Goal: Task Accomplishment & Management: Use online tool/utility

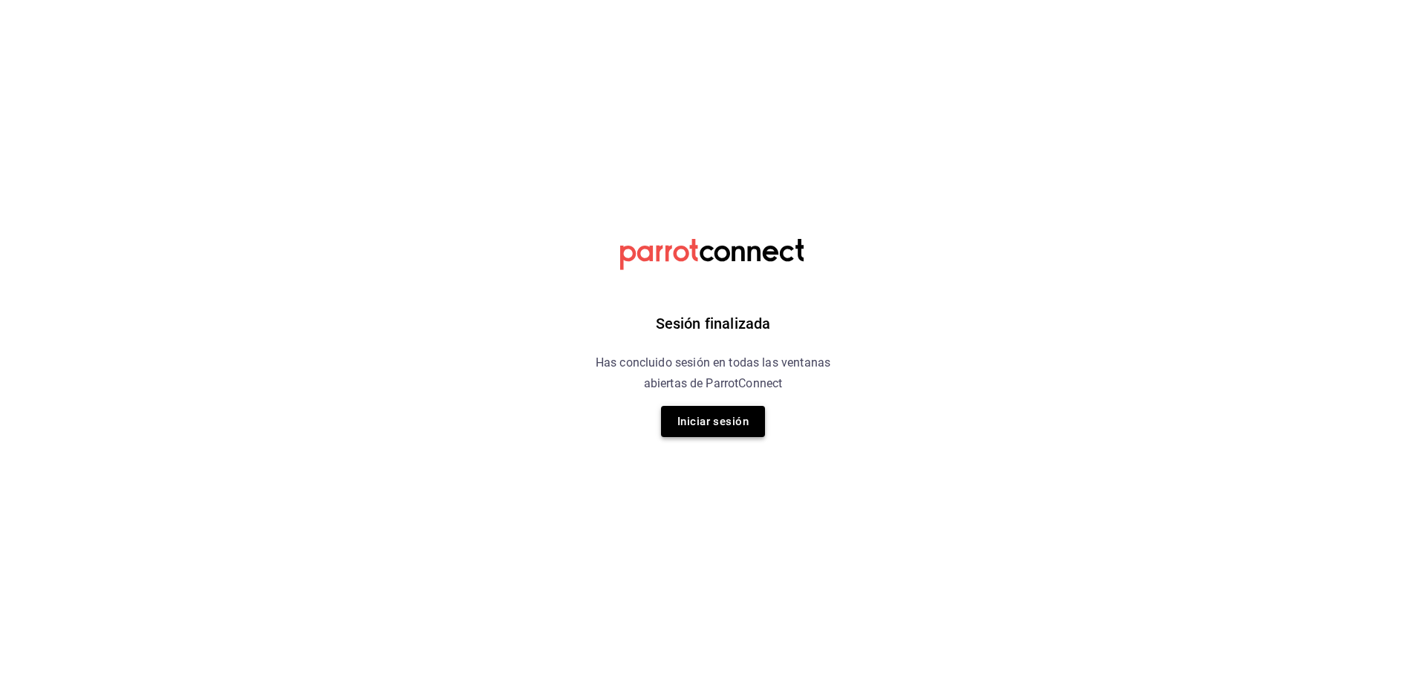
click at [696, 421] on button "Iniciar sesión" at bounding box center [713, 421] width 104 height 31
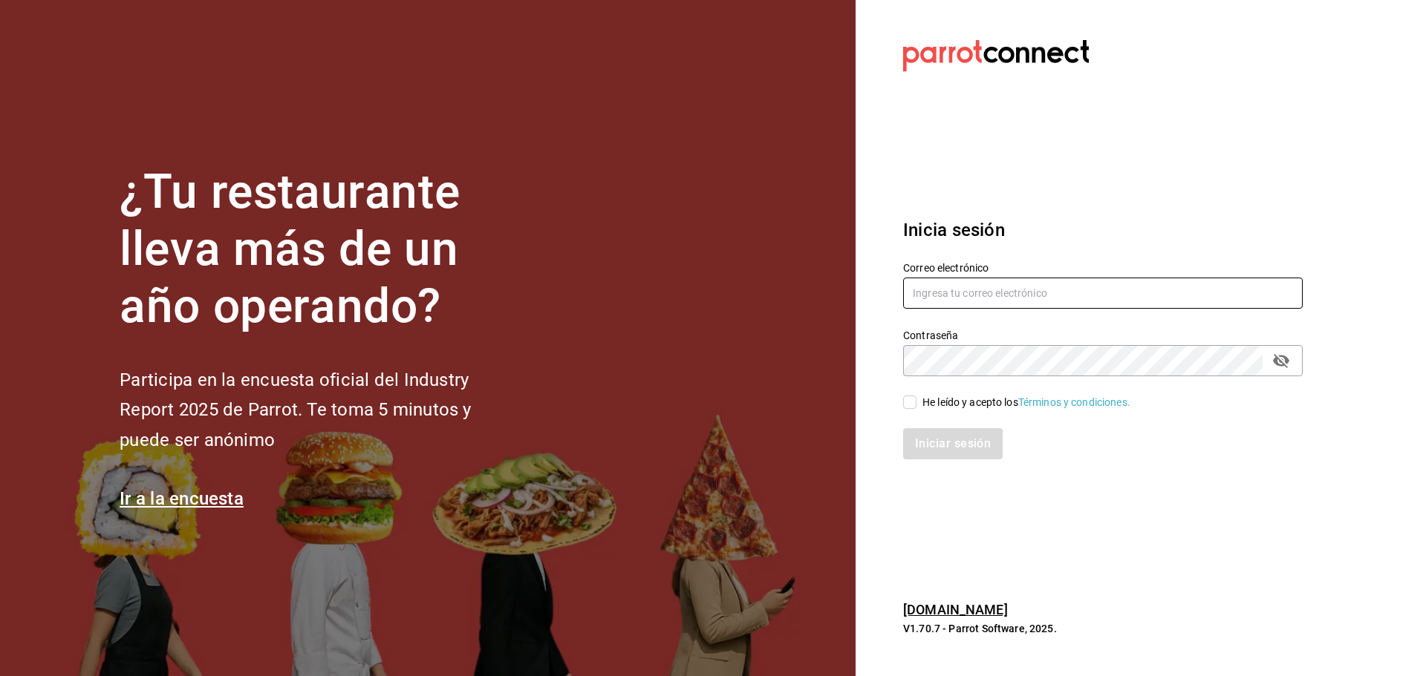
click at [988, 288] on input "text" at bounding box center [1102, 293] width 399 height 31
type input "marisqueriarh@abisal.mx"
click at [937, 405] on div "He leído y acepto los Términos y condiciones." at bounding box center [1026, 403] width 208 height 16
click at [916, 405] on input "He leído y acepto los Términos y condiciones." at bounding box center [909, 402] width 13 height 13
checkbox input "true"
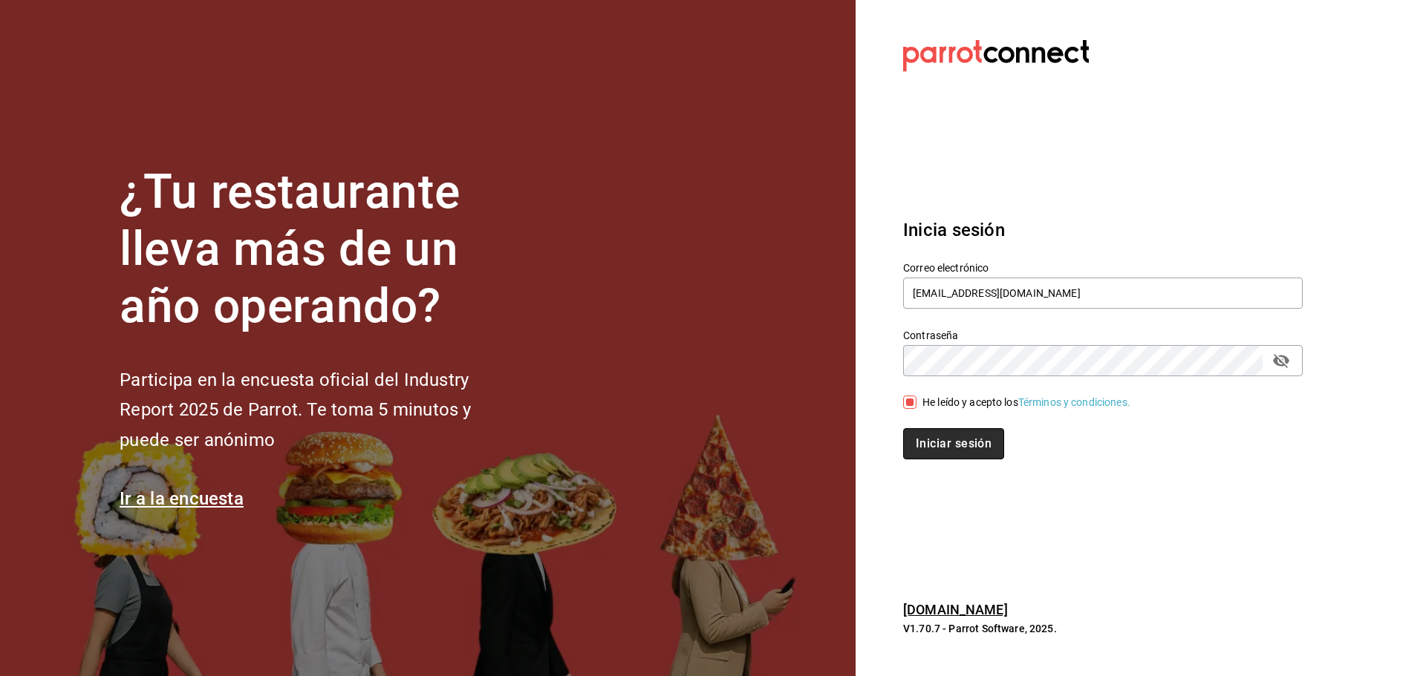
click at [947, 439] on button "Iniciar sesión" at bounding box center [953, 443] width 101 height 31
click at [967, 303] on input "text" at bounding box center [1102, 293] width 399 height 31
type input "[EMAIL_ADDRESS][DOMAIN_NAME]"
drag, startPoint x: 957, startPoint y: 399, endPoint x: 956, endPoint y: 411, distance: 12.0
click at [956, 399] on div "He leído y acepto los Términos y condiciones." at bounding box center [1026, 403] width 208 height 16
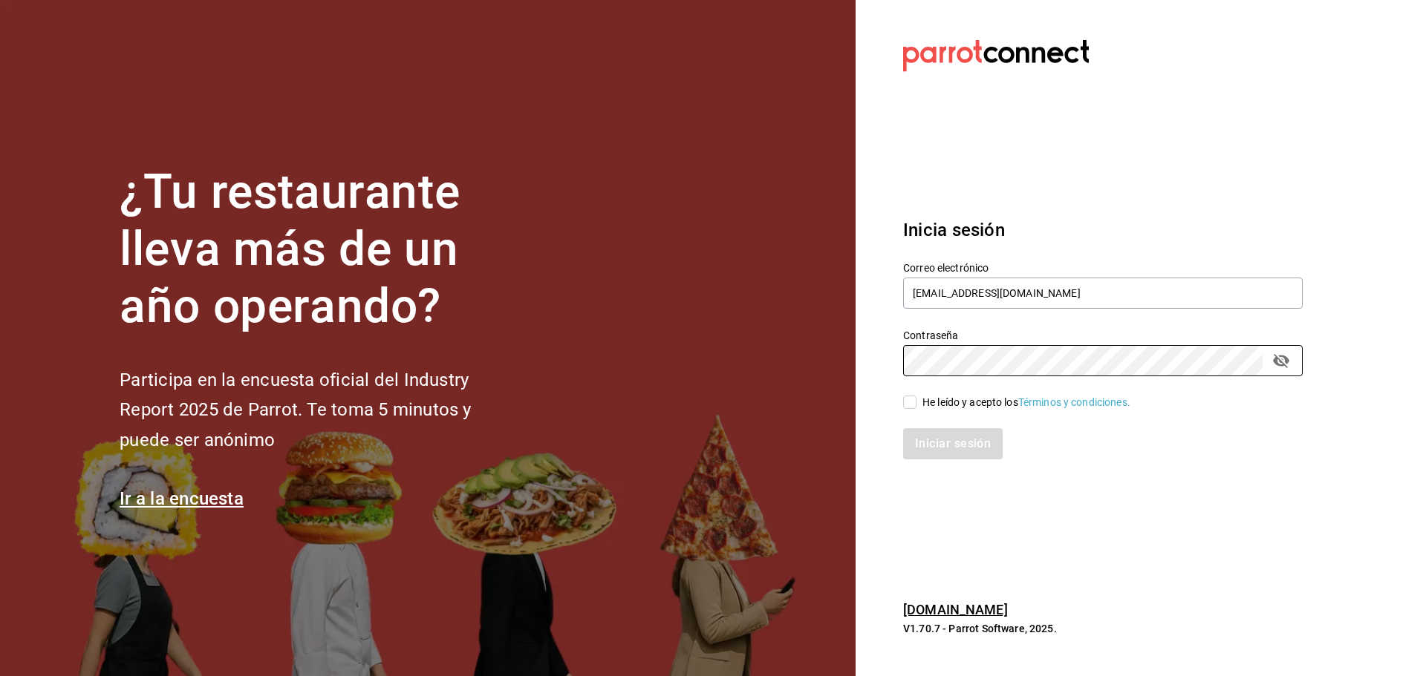
click at [916, 399] on input "He leído y acepto los Términos y condiciones." at bounding box center [909, 402] width 13 height 13
checkbox input "true"
click at [954, 442] on button "Iniciar sesión" at bounding box center [953, 443] width 101 height 31
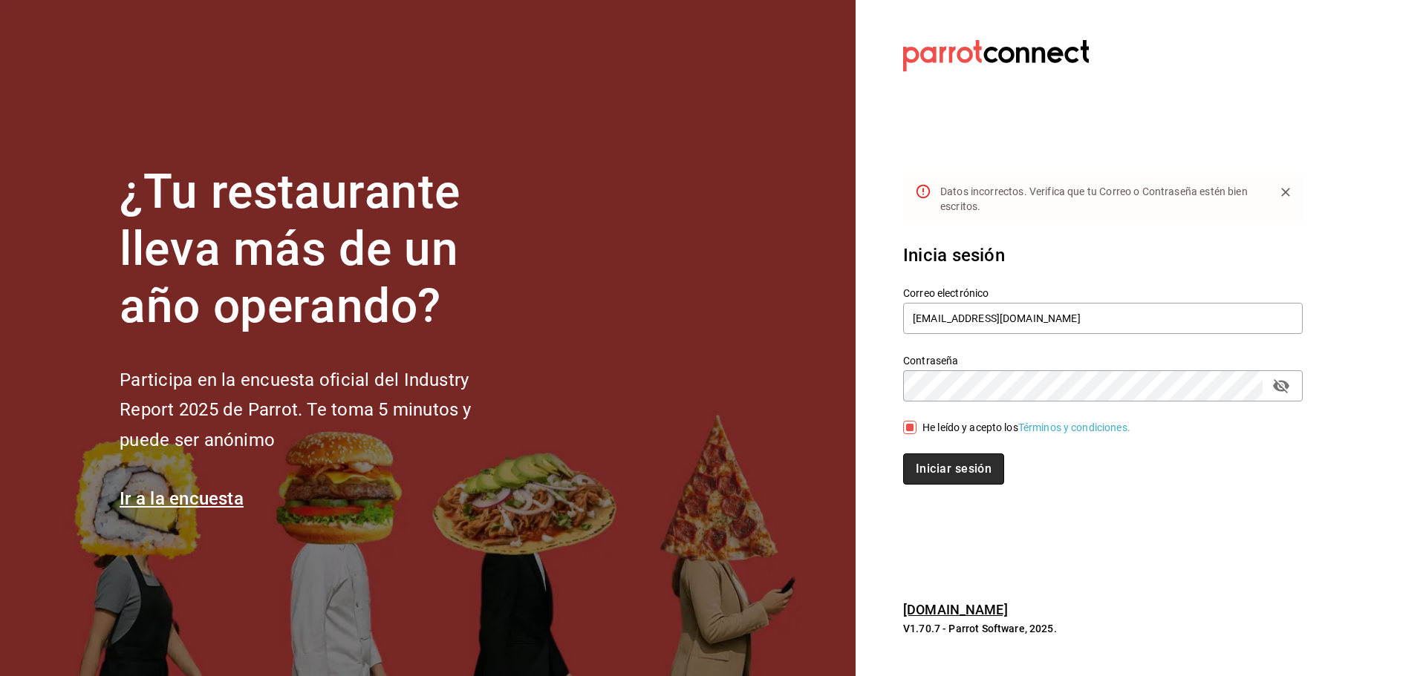
click at [988, 473] on button "Iniciar sesión" at bounding box center [953, 469] width 101 height 31
click at [1274, 383] on icon "passwordField" at bounding box center [1281, 386] width 18 height 18
click at [903, 454] on button "Iniciar sesión" at bounding box center [952, 469] width 99 height 31
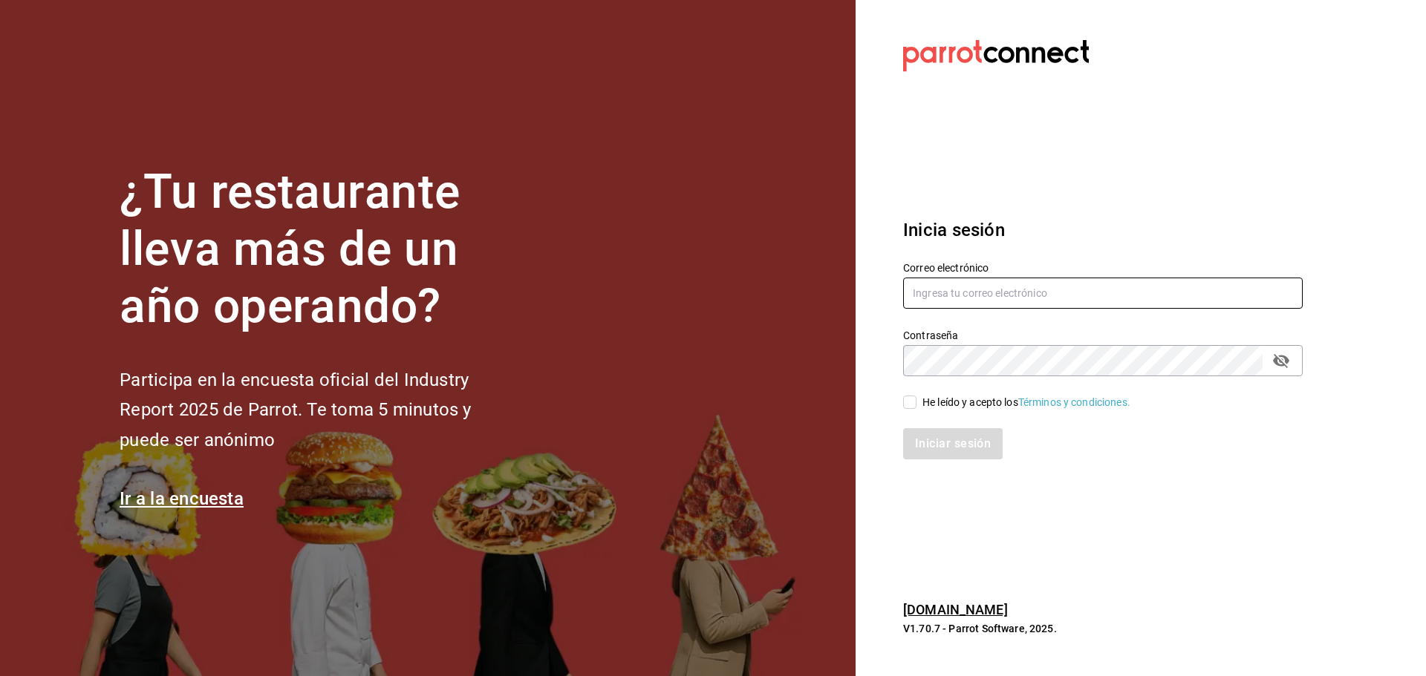
click at [964, 287] on input "text" at bounding box center [1102, 293] width 399 height 31
type input "[EMAIL_ADDRESS][DOMAIN_NAME]"
click at [1280, 361] on icon "passwordField" at bounding box center [1281, 361] width 16 height 14
click at [924, 399] on div "He leído y acepto los Términos y condiciones." at bounding box center [1026, 403] width 208 height 16
click at [916, 399] on input "He leído y acepto los Términos y condiciones." at bounding box center [909, 402] width 13 height 13
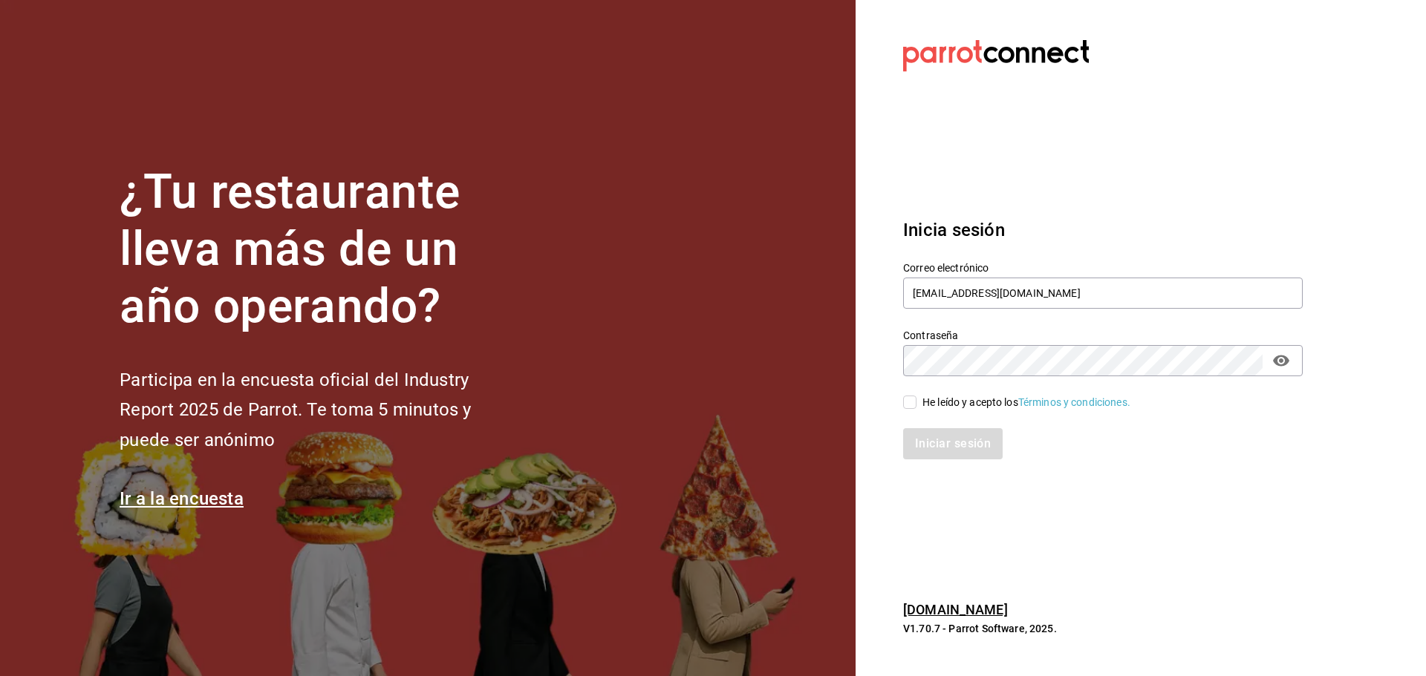
checkbox input "true"
click at [942, 443] on button "Iniciar sesión" at bounding box center [953, 443] width 101 height 31
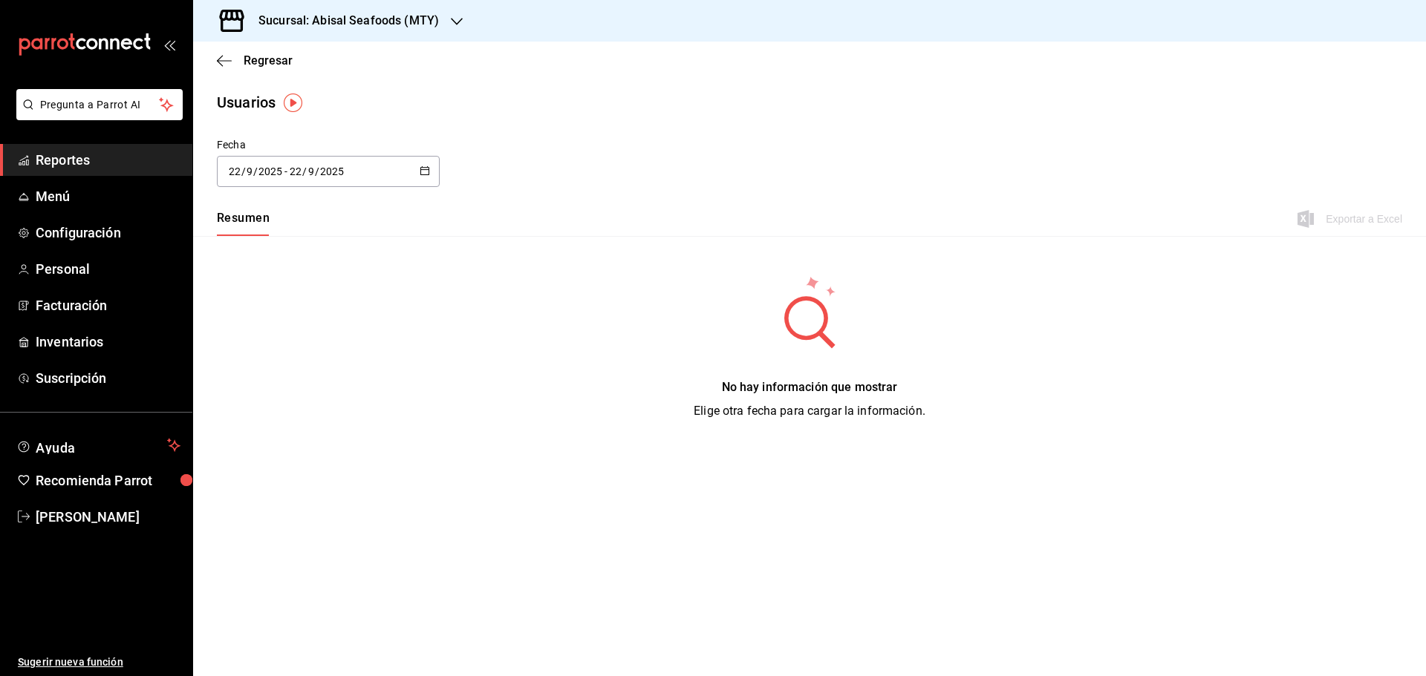
click at [94, 160] on span "Reportes" at bounding box center [108, 160] width 145 height 20
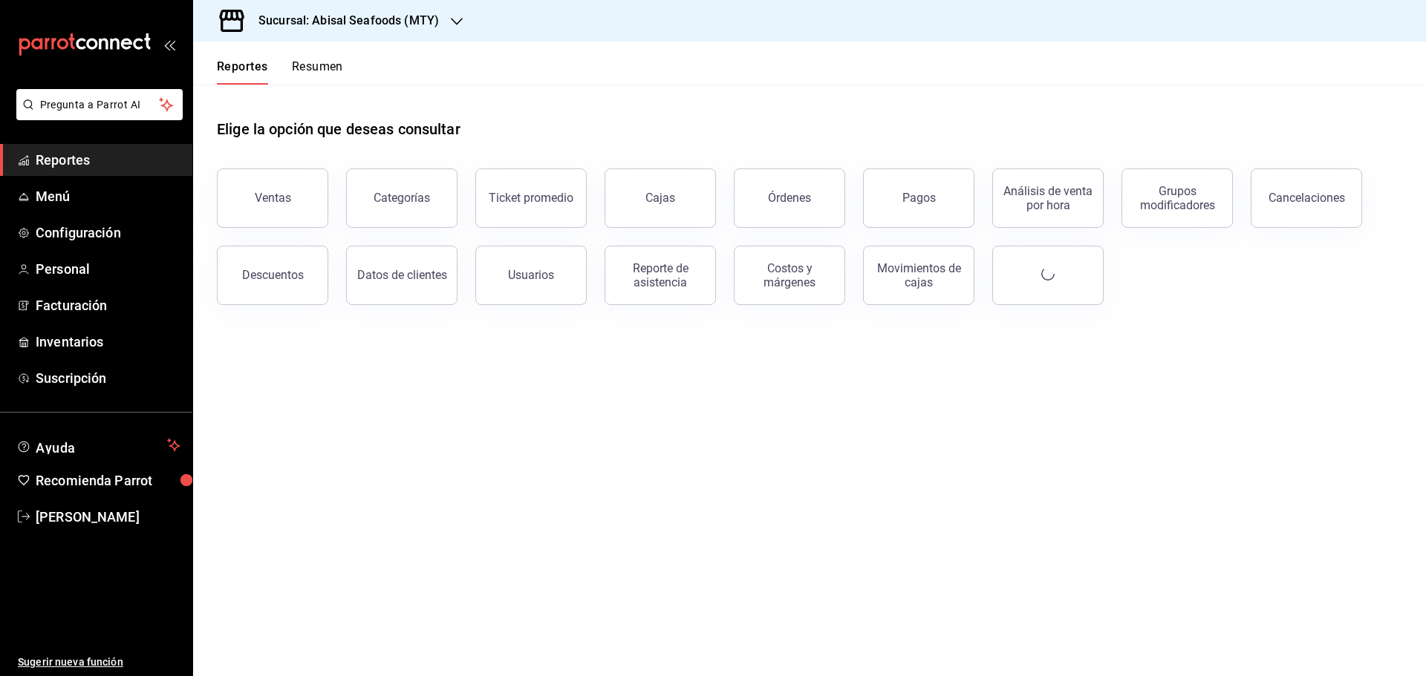
click at [389, 33] on div "Sucursal: Abisal Seafoods (MTY)" at bounding box center [337, 21] width 264 height 42
click at [263, 70] on span "Abisal Seafoods (MTY)" at bounding box center [258, 64] width 107 height 16
click at [541, 279] on div "Usuarios" at bounding box center [531, 275] width 46 height 14
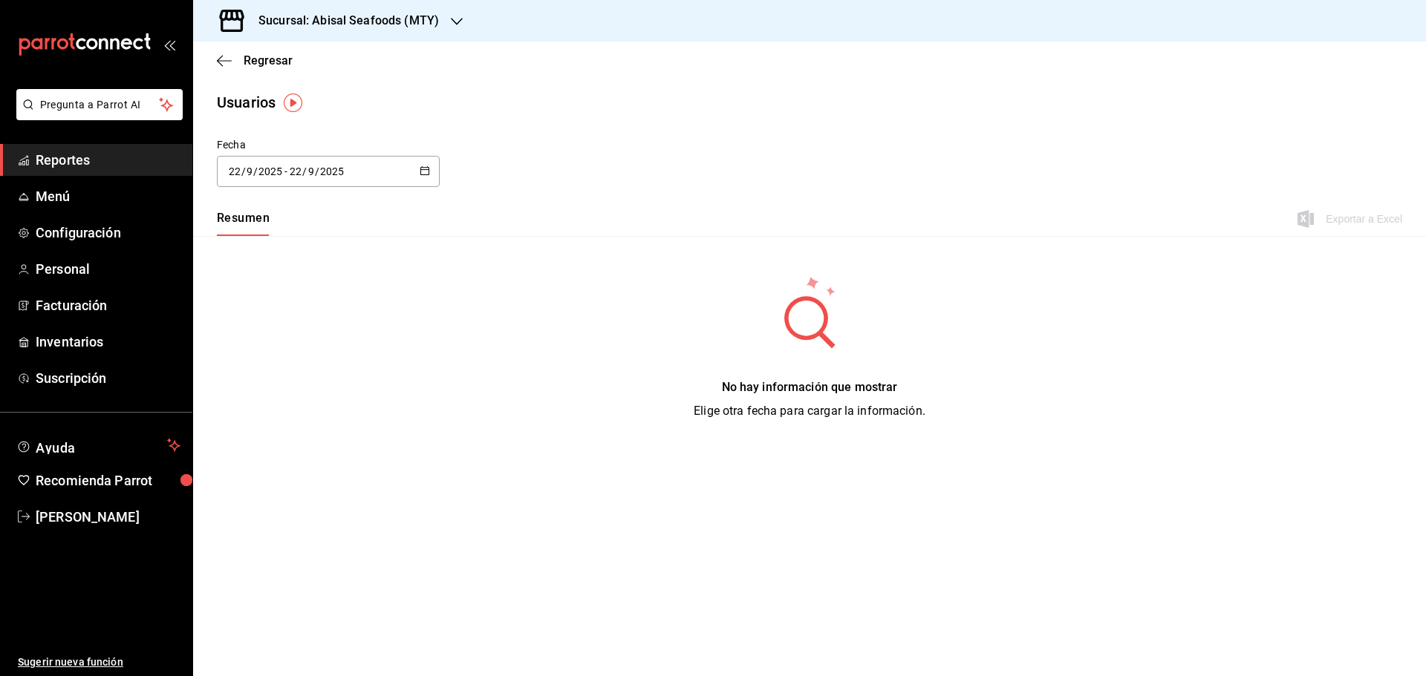
click at [424, 172] on icon "button" at bounding box center [425, 171] width 10 height 10
click at [320, 382] on li "Rango de fechas" at bounding box center [287, 385] width 140 height 33
click at [483, 118] on main "Regresar Usuarios Fecha [DATE] [DATE] - [DATE] [DATE] [DATE] lun mar mié jue vi…" at bounding box center [809, 359] width 1233 height 635
click at [116, 158] on span "Reportes" at bounding box center [108, 160] width 145 height 20
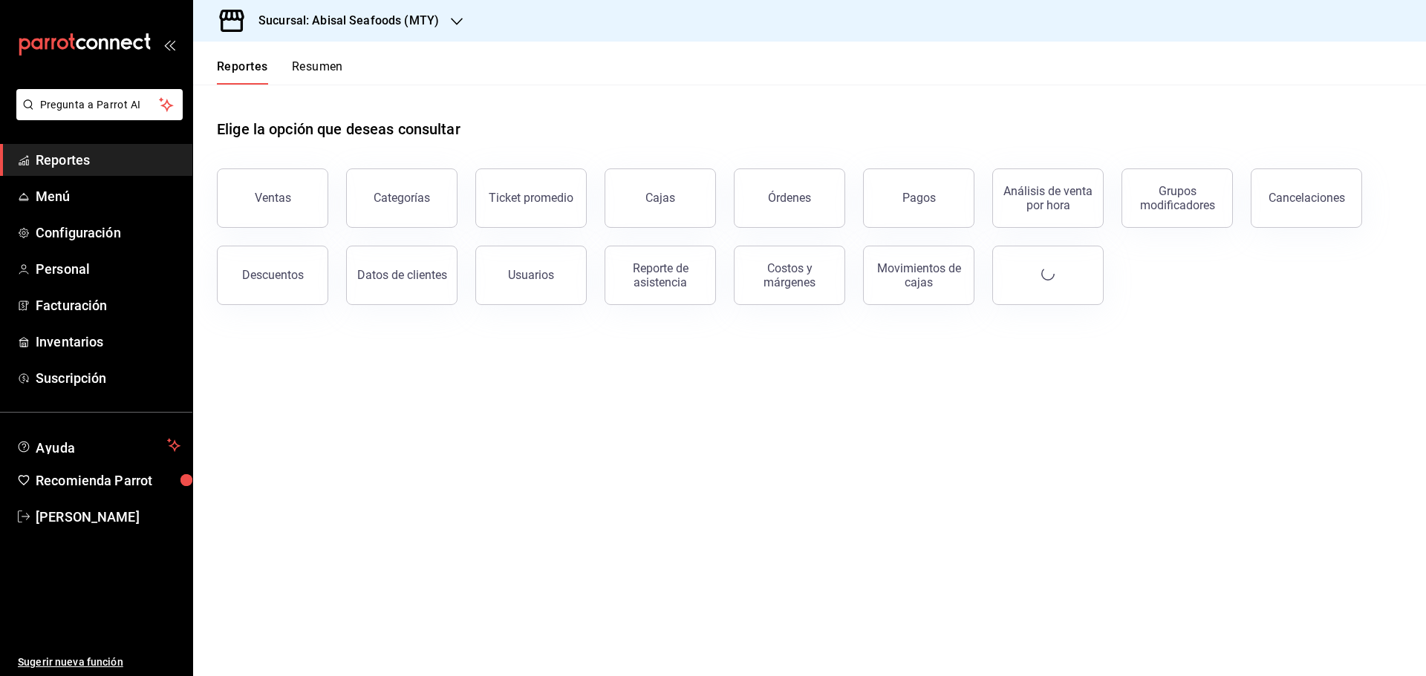
click at [360, 26] on h3 "Sucursal: Abisal Seafoods (MTY)" at bounding box center [343, 21] width 192 height 18
click at [310, 66] on span "Abisal Seafoods (MTY)" at bounding box center [258, 64] width 107 height 16
click at [143, 160] on span "Reportes" at bounding box center [108, 160] width 145 height 20
click at [549, 275] on div "Usuarios" at bounding box center [531, 275] width 46 height 14
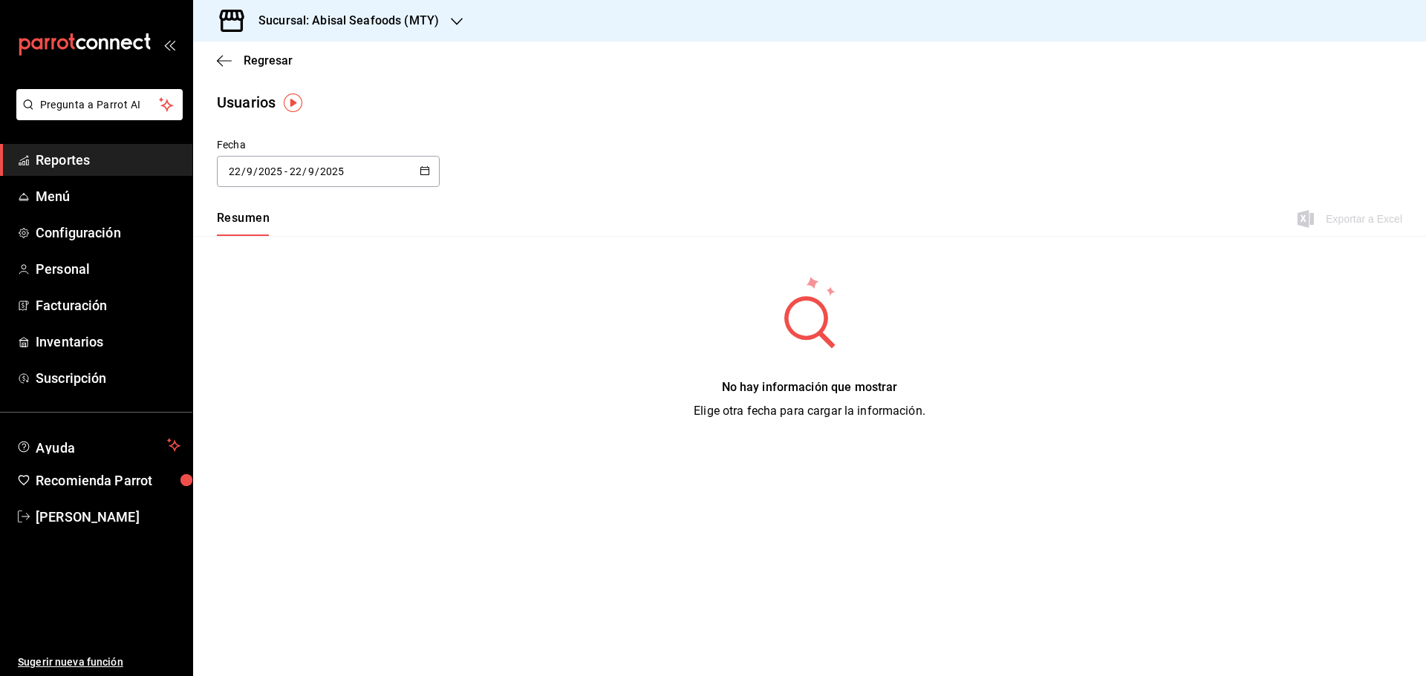
click at [422, 173] on icon "button" at bounding box center [425, 171] width 10 height 10
click at [323, 385] on li "Rango de fechas" at bounding box center [287, 385] width 140 height 33
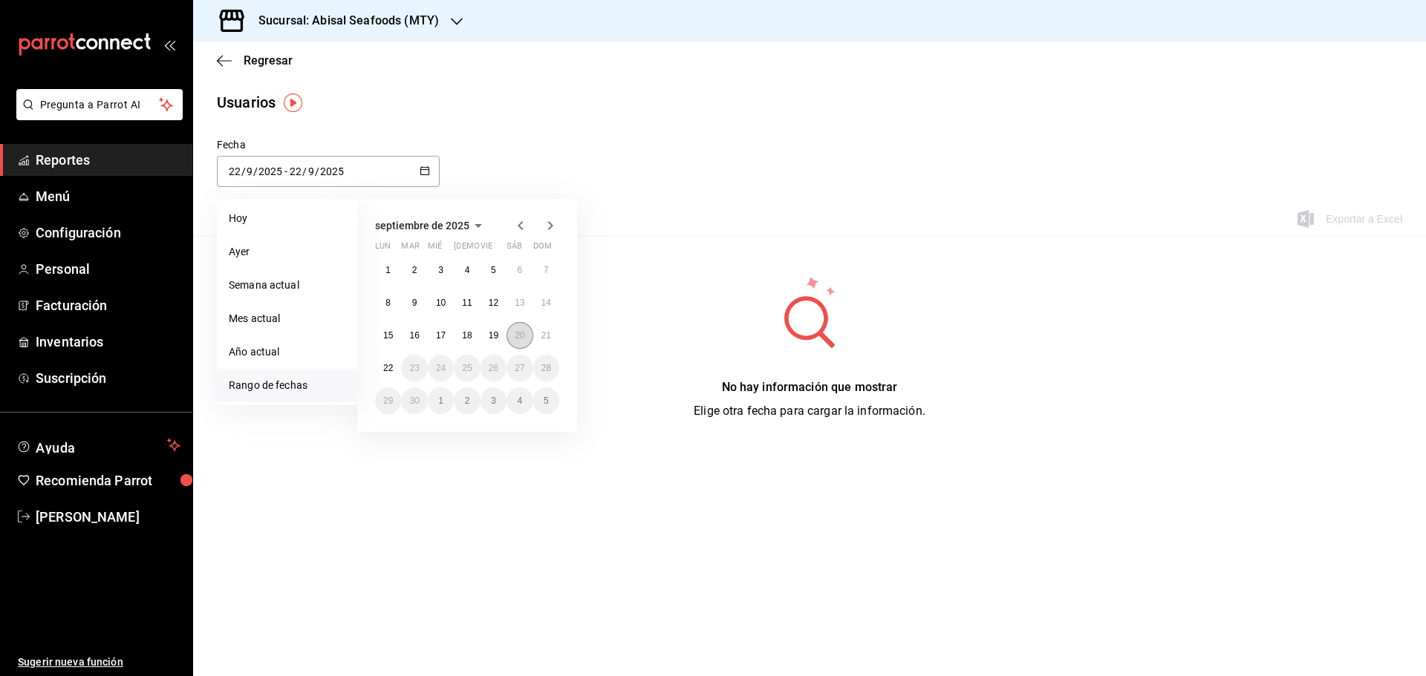
click at [525, 332] on button "20" at bounding box center [519, 335] width 26 height 27
type input "[DATE]"
type input "20"
type input "[DATE]"
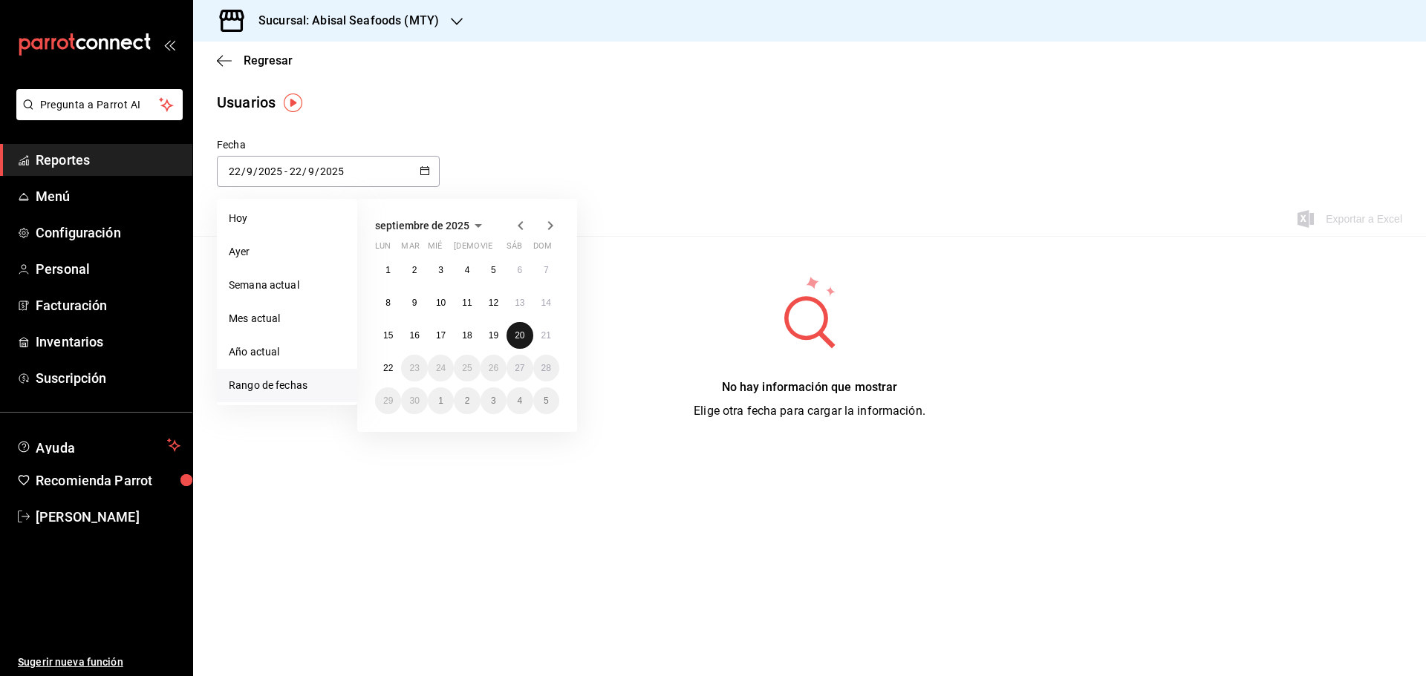
type input "20"
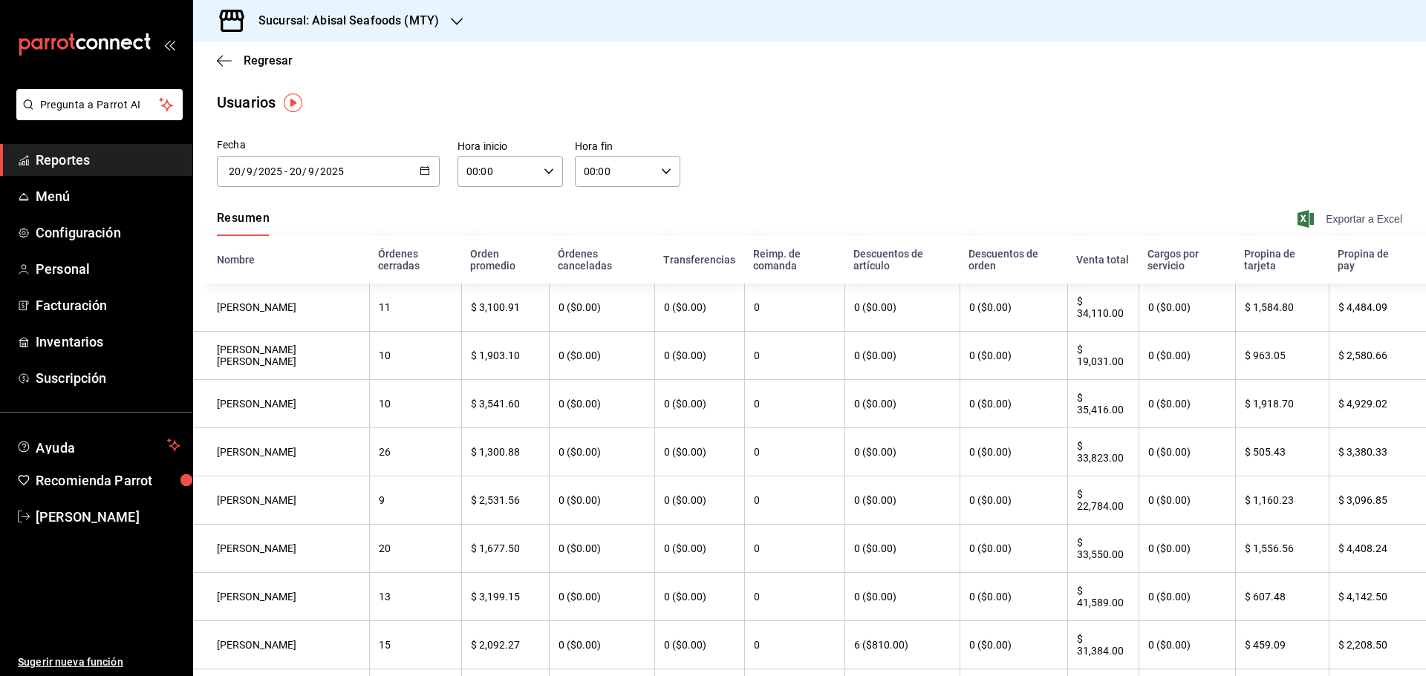
click at [1321, 218] on span "Exportar a Excel" at bounding box center [1351, 219] width 102 height 18
click at [420, 174] on \(Stroke\) "button" at bounding box center [424, 171] width 9 height 8
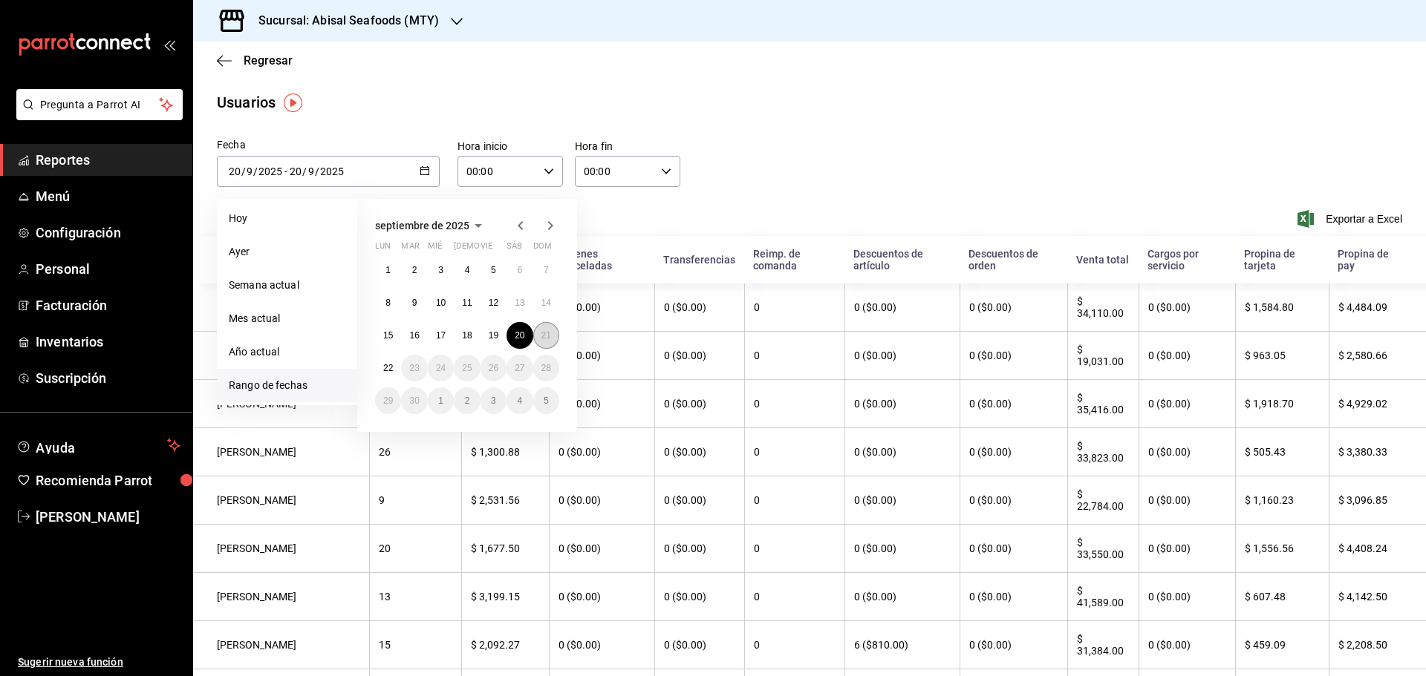
click at [540, 335] on button "21" at bounding box center [546, 335] width 26 height 27
type input "[DATE]"
type input "21"
type input "[DATE]"
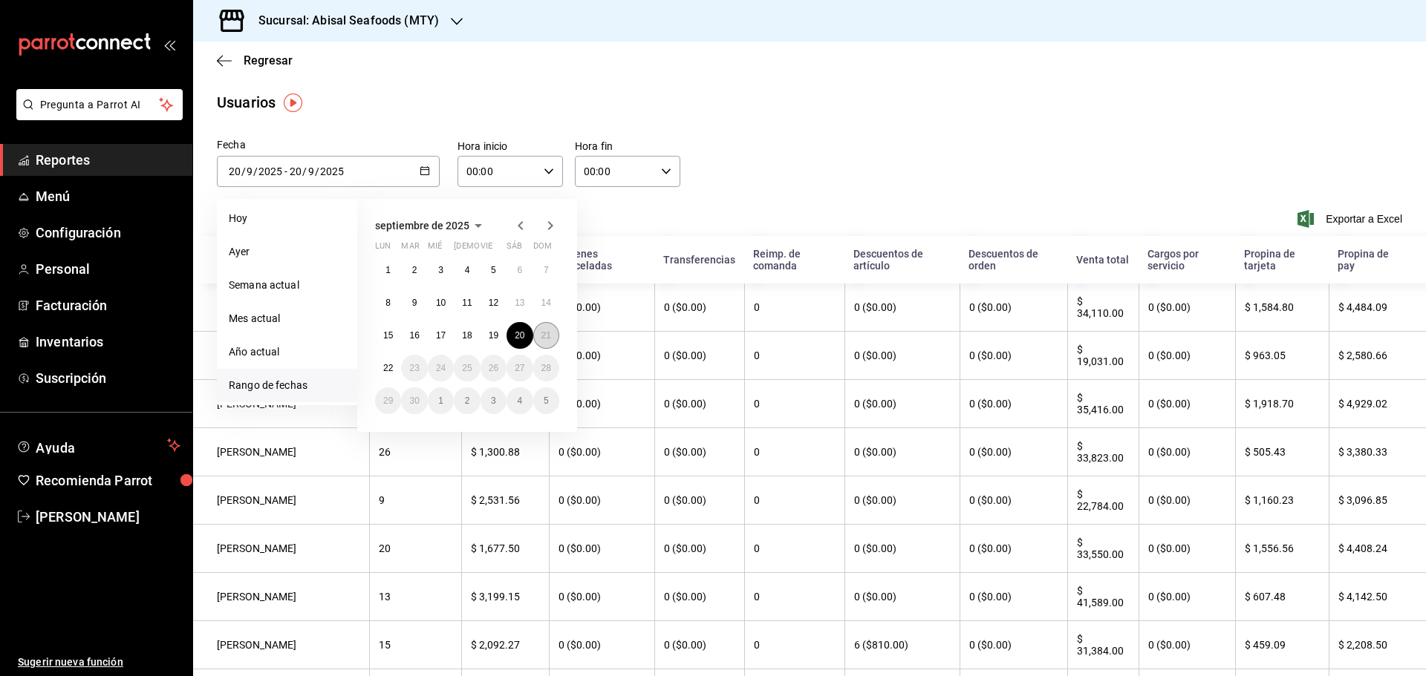
type input "21"
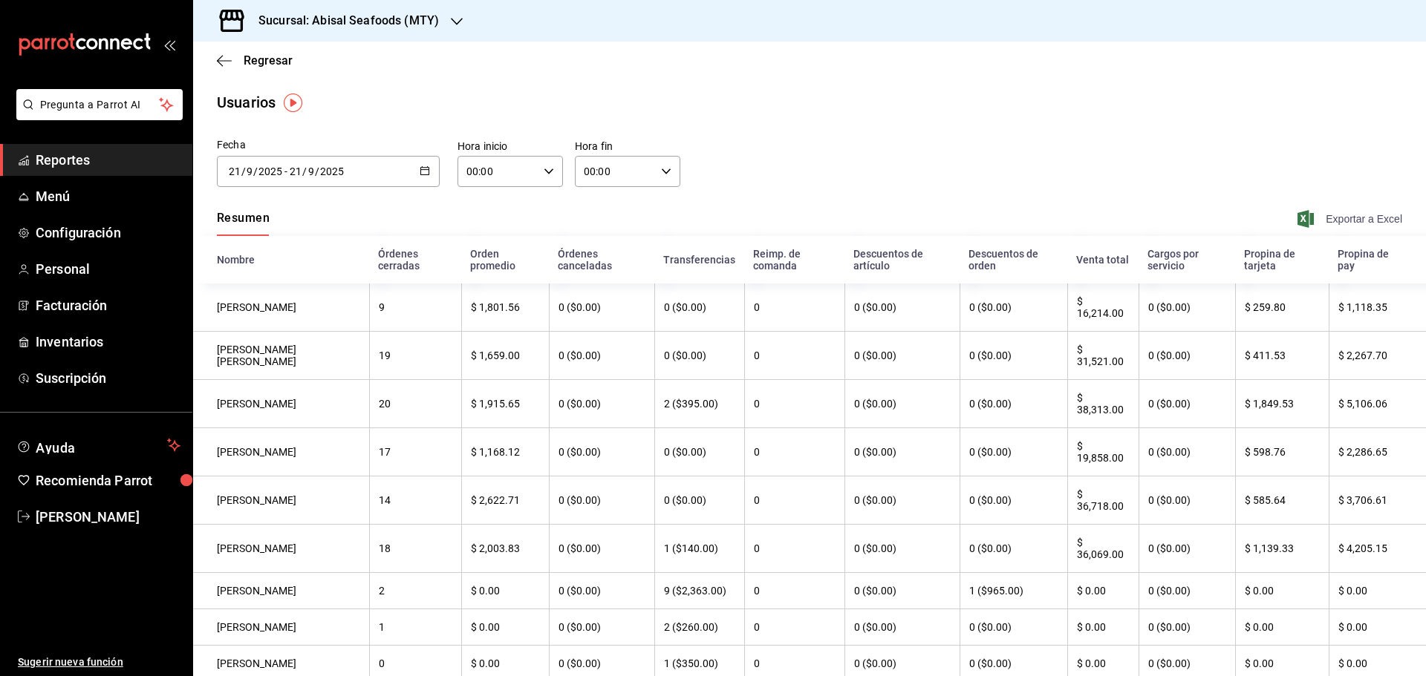
click at [1325, 221] on span "Exportar a Excel" at bounding box center [1351, 219] width 102 height 18
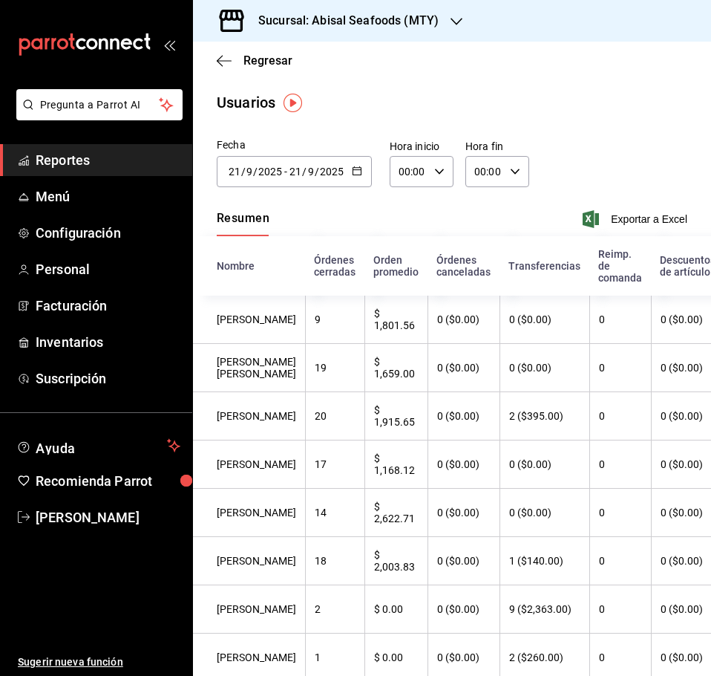
click at [131, 167] on span "Reportes" at bounding box center [108, 160] width 145 height 20
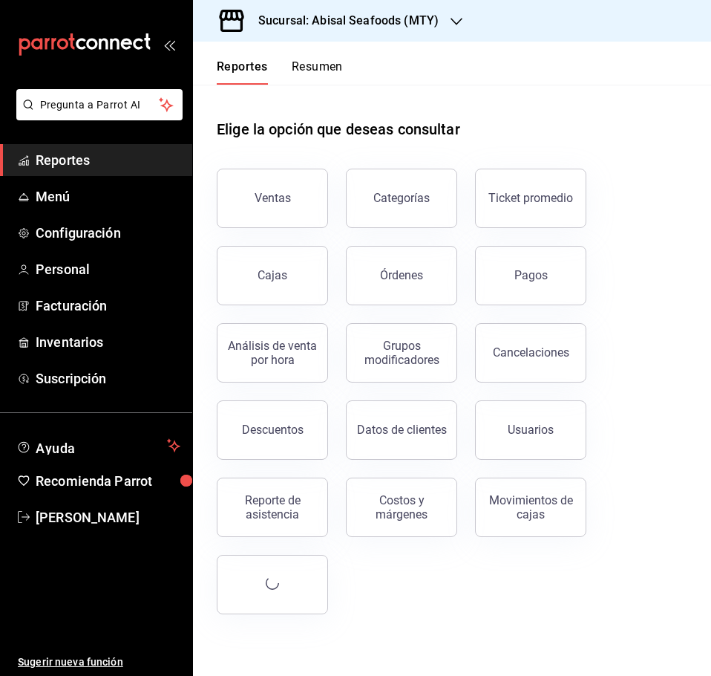
click at [402, 27] on h3 "Sucursal: Abisal Seafoods (MTY)" at bounding box center [343, 21] width 192 height 18
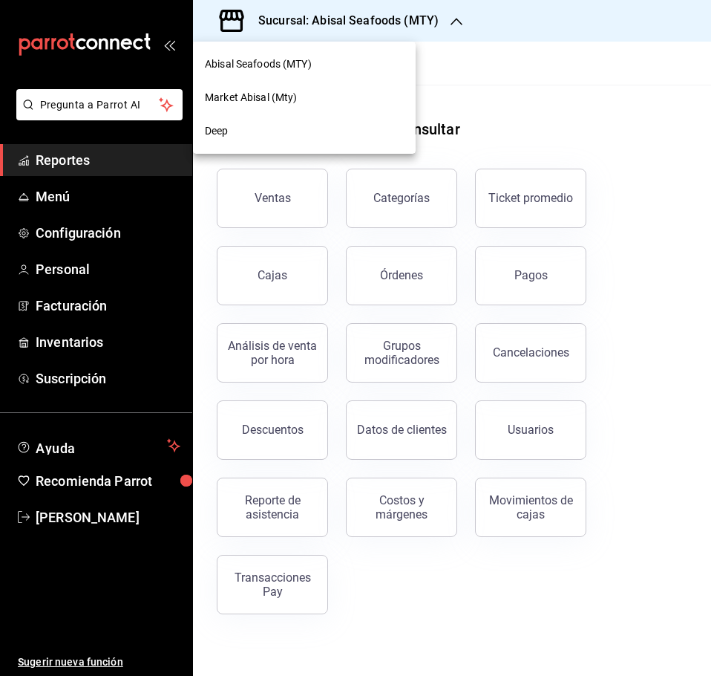
click at [281, 131] on div "Deep" at bounding box center [304, 131] width 199 height 16
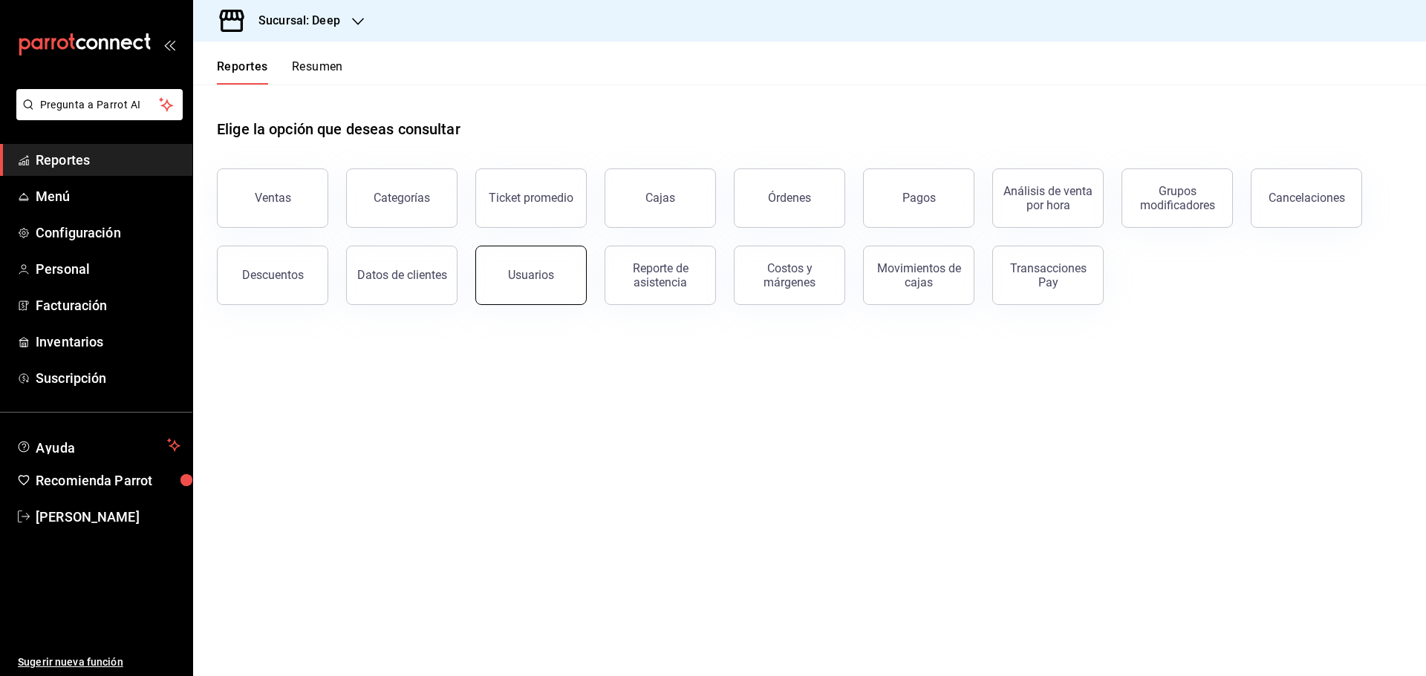
click at [557, 277] on button "Usuarios" at bounding box center [530, 275] width 111 height 59
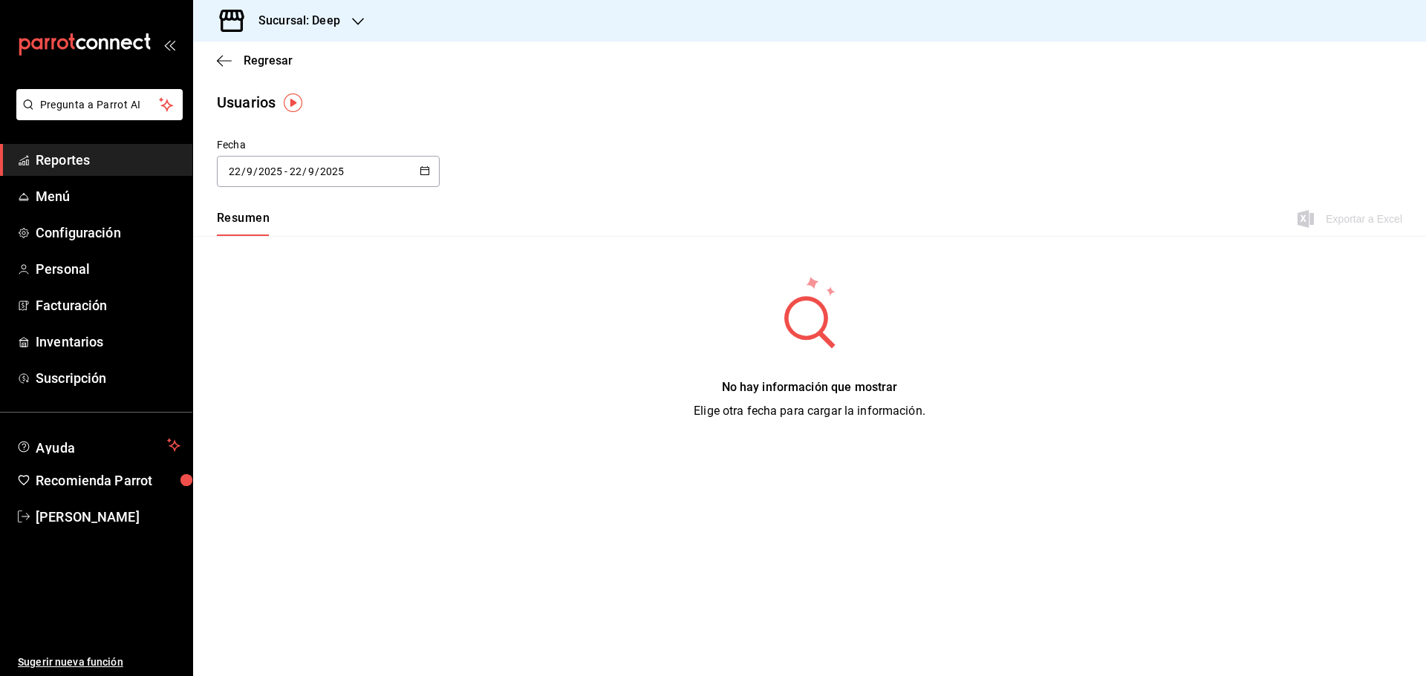
click at [424, 172] on icon "button" at bounding box center [425, 171] width 10 height 10
click at [261, 391] on li "Rango de fechas" at bounding box center [287, 385] width 140 height 33
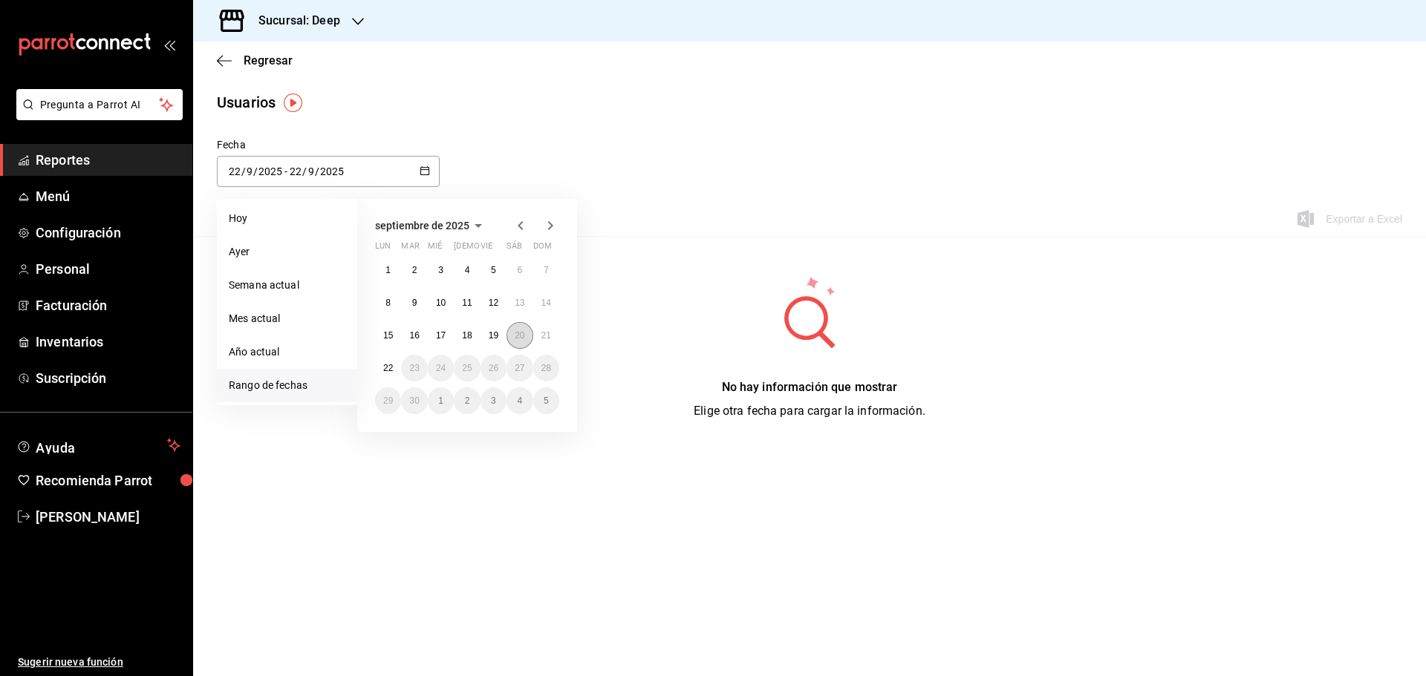
click at [512, 337] on button "20" at bounding box center [519, 335] width 26 height 27
type input "[DATE]"
type input "20"
type input "[DATE]"
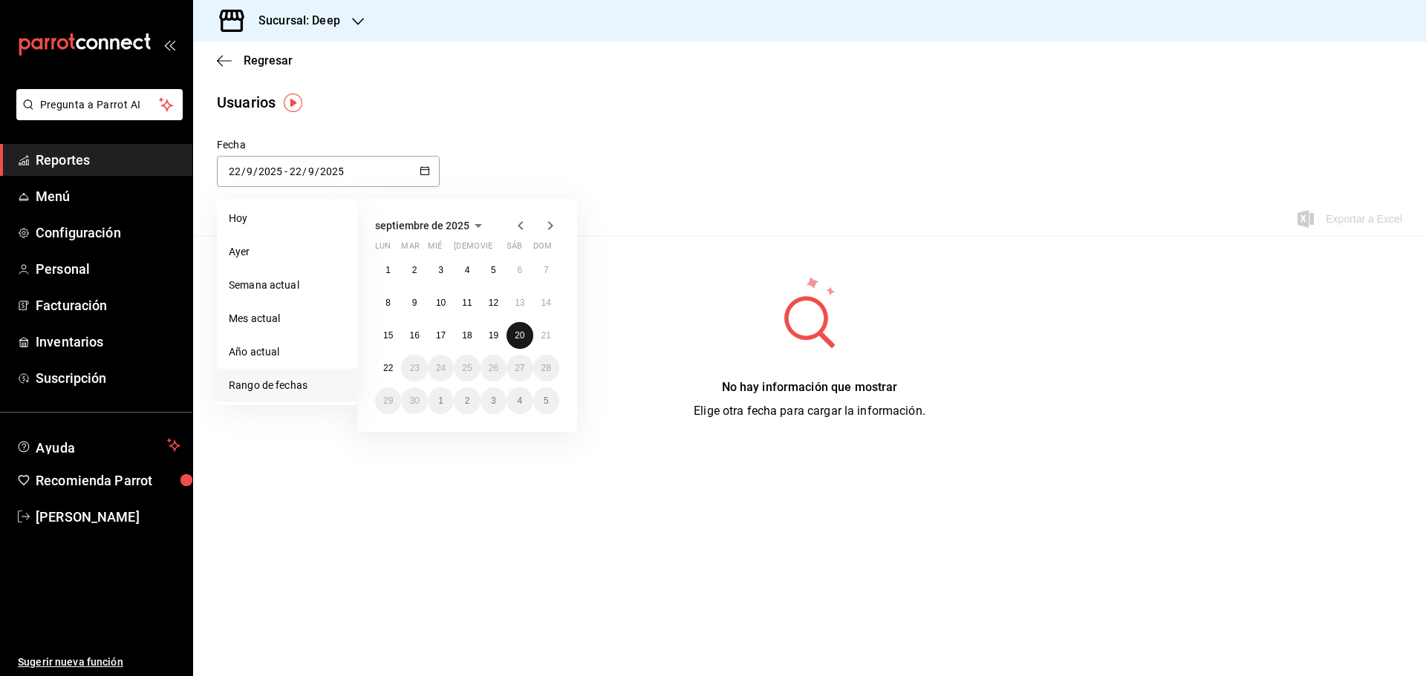
type input "20"
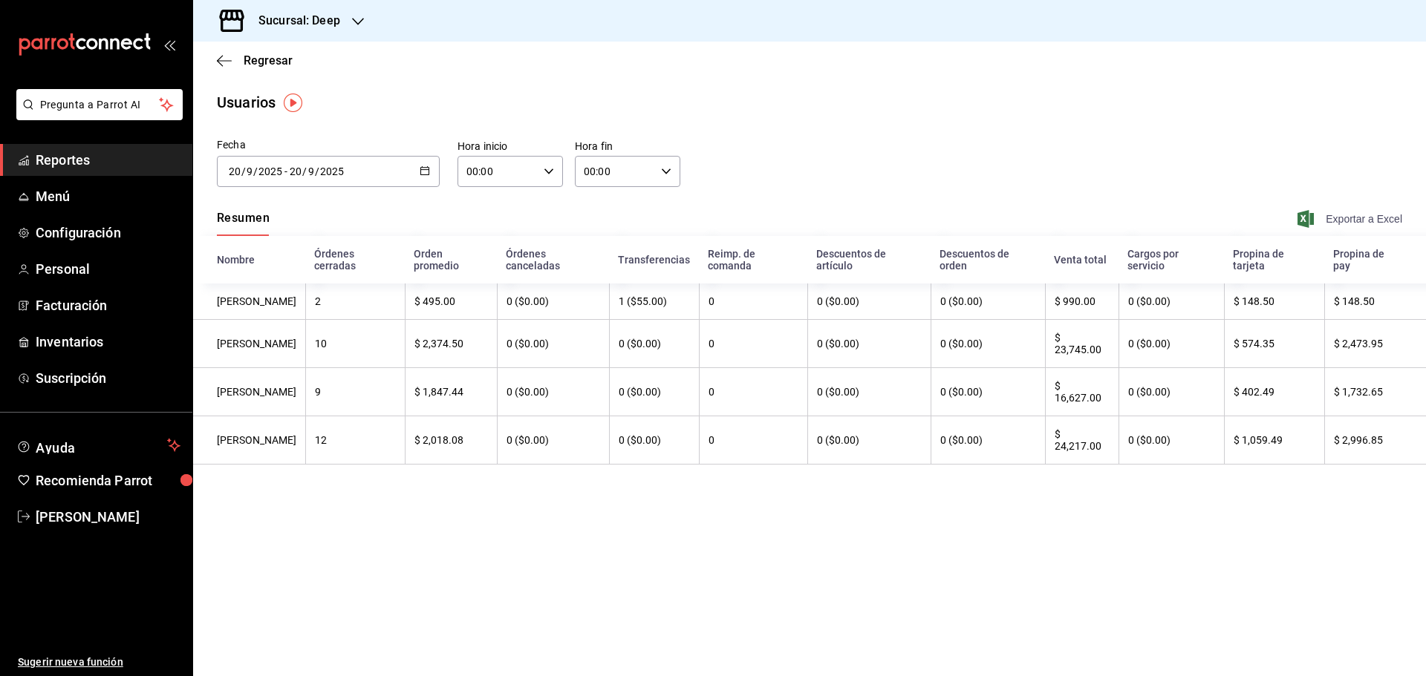
click at [1336, 213] on span "Exportar a Excel" at bounding box center [1351, 219] width 102 height 18
click at [423, 169] on icon "button" at bounding box center [425, 171] width 10 height 10
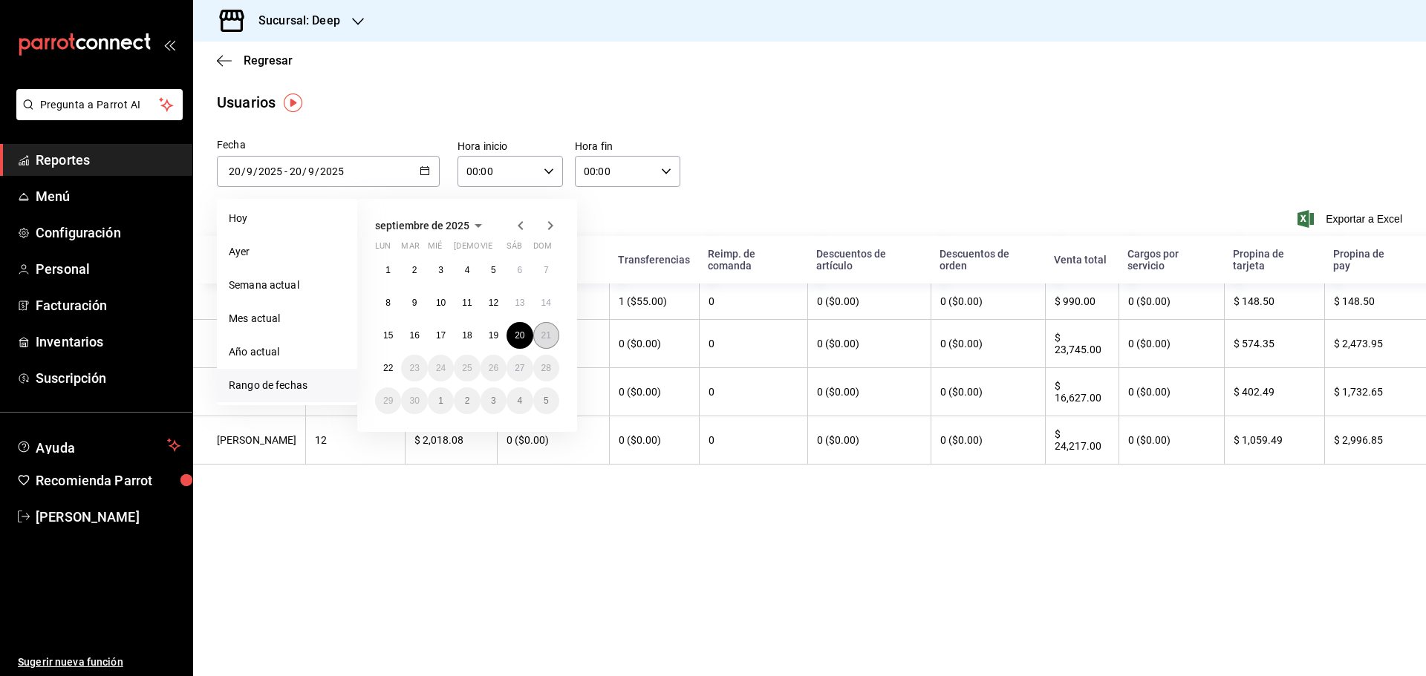
click at [544, 337] on abbr "21" at bounding box center [546, 335] width 10 height 10
type input "[DATE]"
type input "21"
type input "[DATE]"
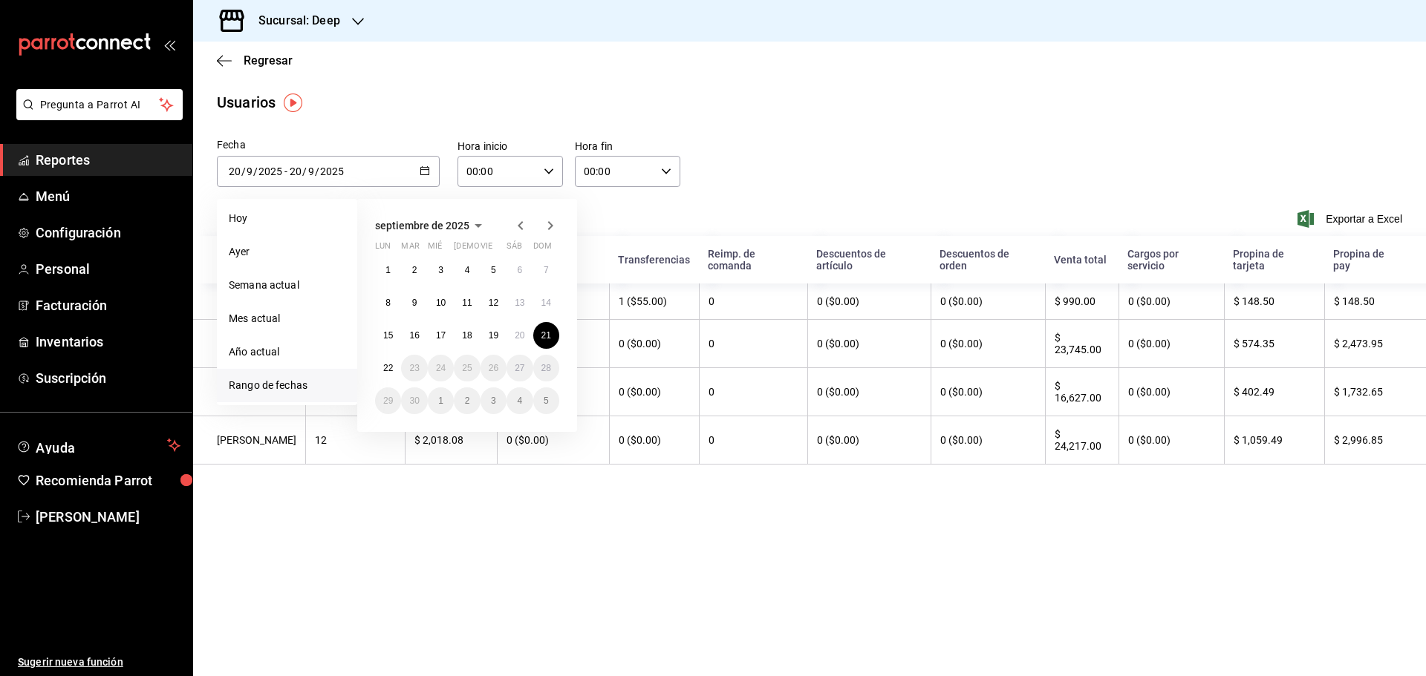
type input "21"
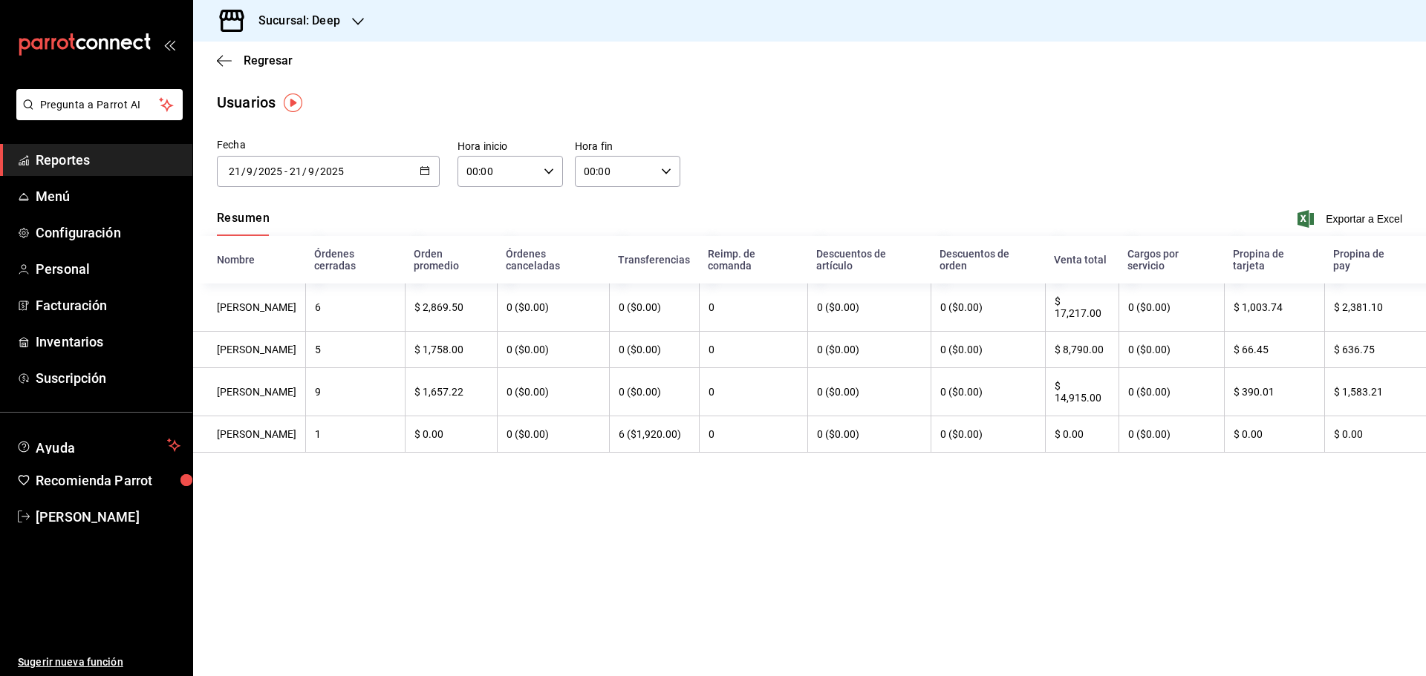
click at [424, 169] on \(Stroke\) "button" at bounding box center [425, 169] width 8 height 1
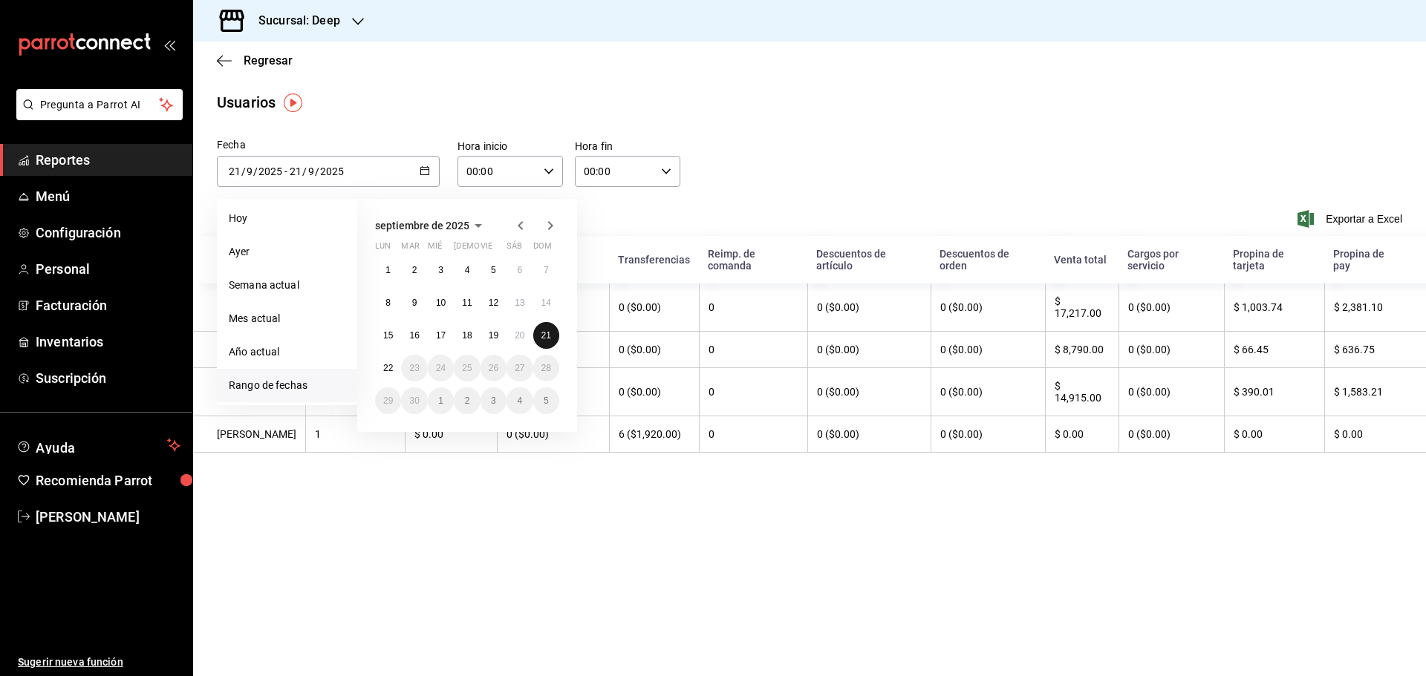
click at [545, 339] on abbr "21" at bounding box center [546, 335] width 10 height 10
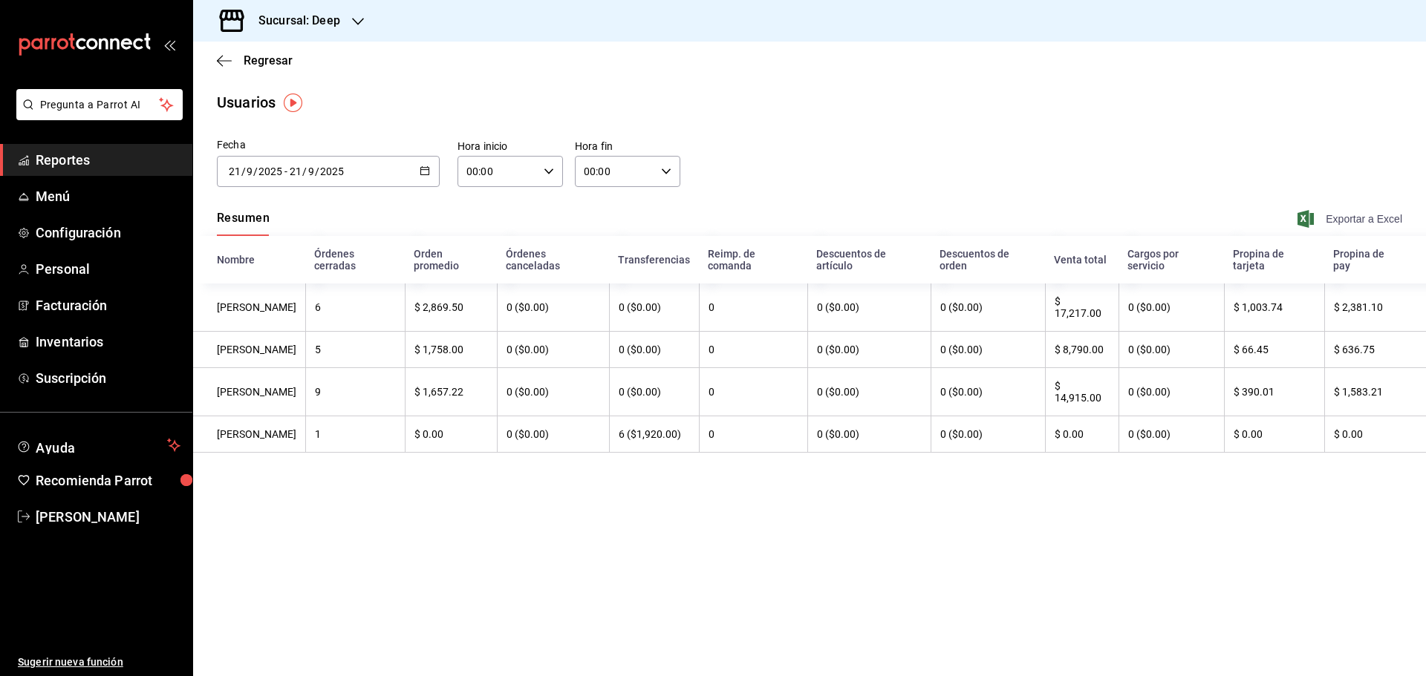
click at [1316, 221] on span "Exportar a Excel" at bounding box center [1351, 219] width 102 height 18
click at [99, 161] on span "Reportes" at bounding box center [108, 160] width 145 height 20
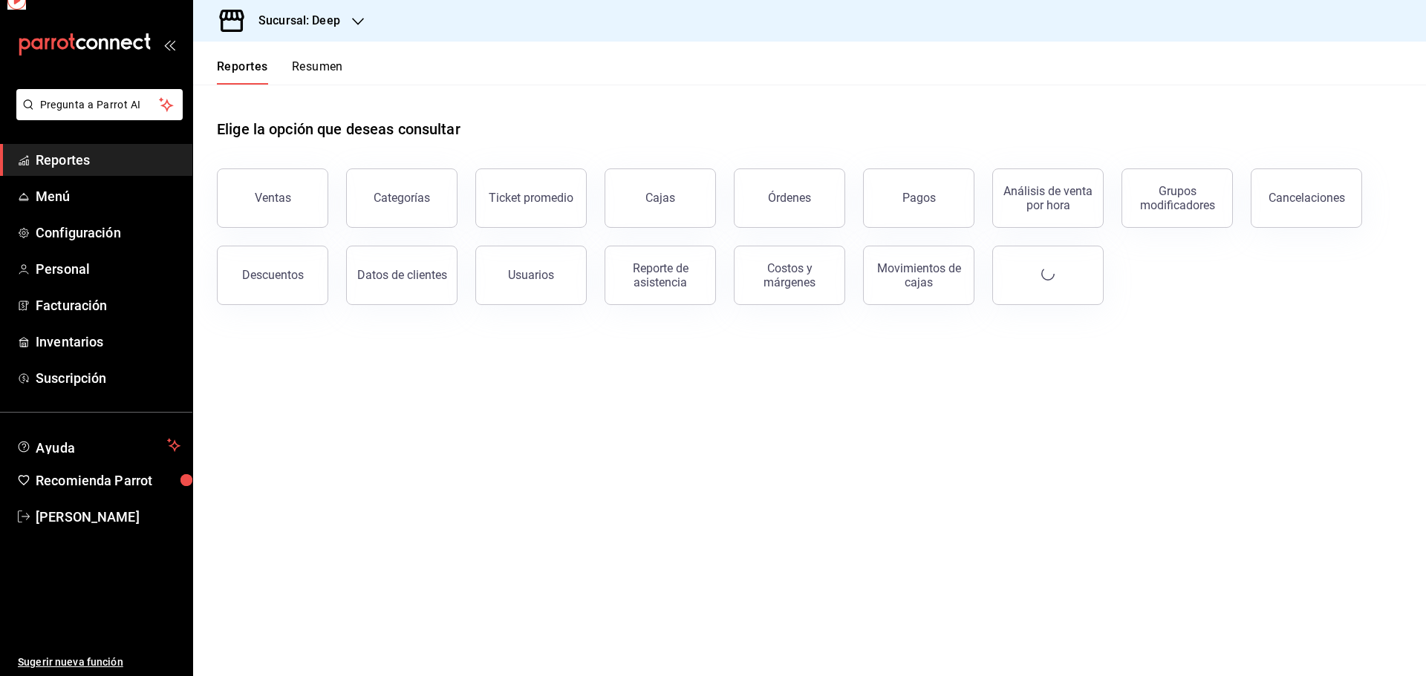
click at [350, 16] on div "Sucursal: Deep" at bounding box center [287, 21] width 165 height 42
click at [276, 65] on span "Abisal Seafoods (MTY)" at bounding box center [258, 64] width 107 height 16
click at [103, 161] on span "Reportes" at bounding box center [108, 160] width 145 height 20
click at [622, 275] on div "Reporte de asistencia" at bounding box center [660, 275] width 92 height 28
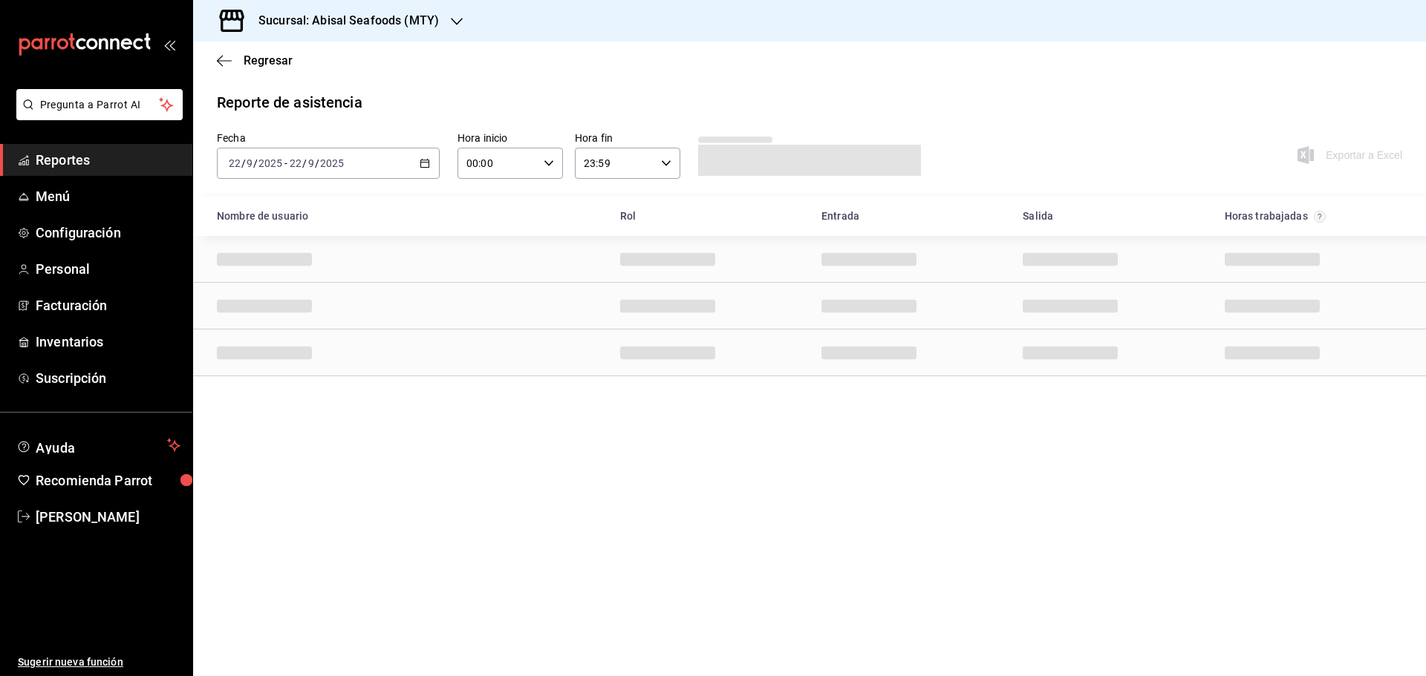
click at [428, 165] on \(Stroke\) "button" at bounding box center [424, 164] width 9 height 8
click at [285, 379] on span "Rango de fechas" at bounding box center [286, 376] width 115 height 16
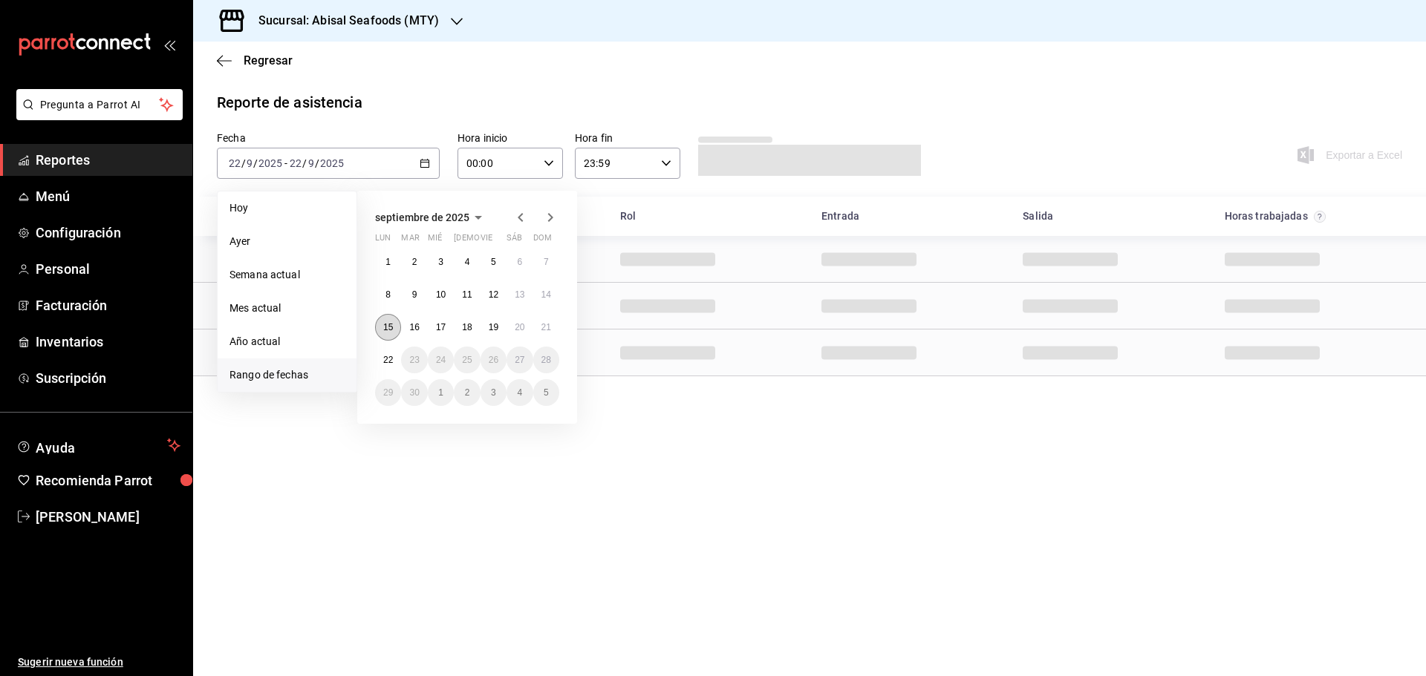
click at [388, 328] on abbr "15" at bounding box center [388, 327] width 10 height 10
drag, startPoint x: 383, startPoint y: 324, endPoint x: 417, endPoint y: 327, distance: 33.6
click at [384, 324] on abbr "15" at bounding box center [388, 327] width 10 height 10
click at [546, 327] on abbr "21" at bounding box center [546, 327] width 10 height 10
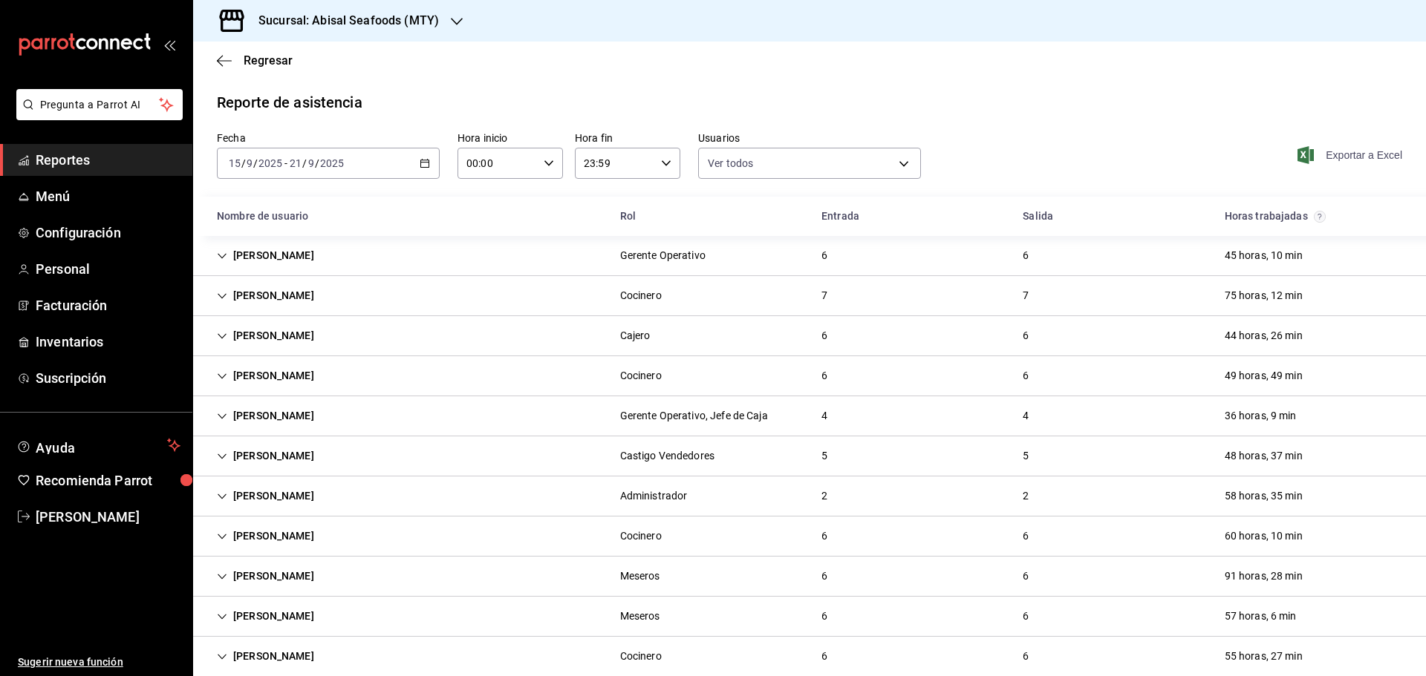
click at [1369, 157] on span "Exportar a Excel" at bounding box center [1351, 155] width 102 height 18
click at [1047, 137] on div "Fecha [DATE] [DATE] - [DATE] [DATE] Hora inicio 00:00 Hora inicio Hora fin 23:5…" at bounding box center [809, 163] width 1233 height 65
click at [420, 160] on icon "button" at bounding box center [425, 163] width 10 height 10
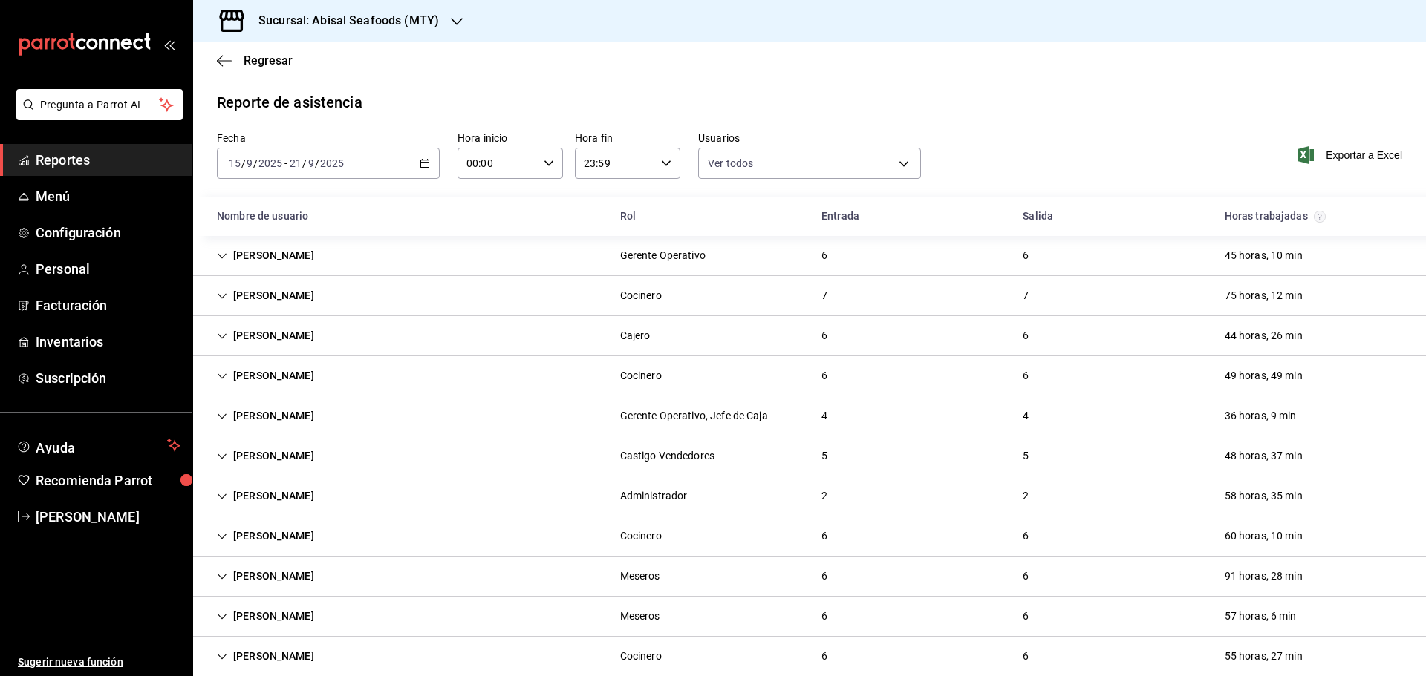
click at [104, 163] on span "Reportes" at bounding box center [108, 160] width 145 height 20
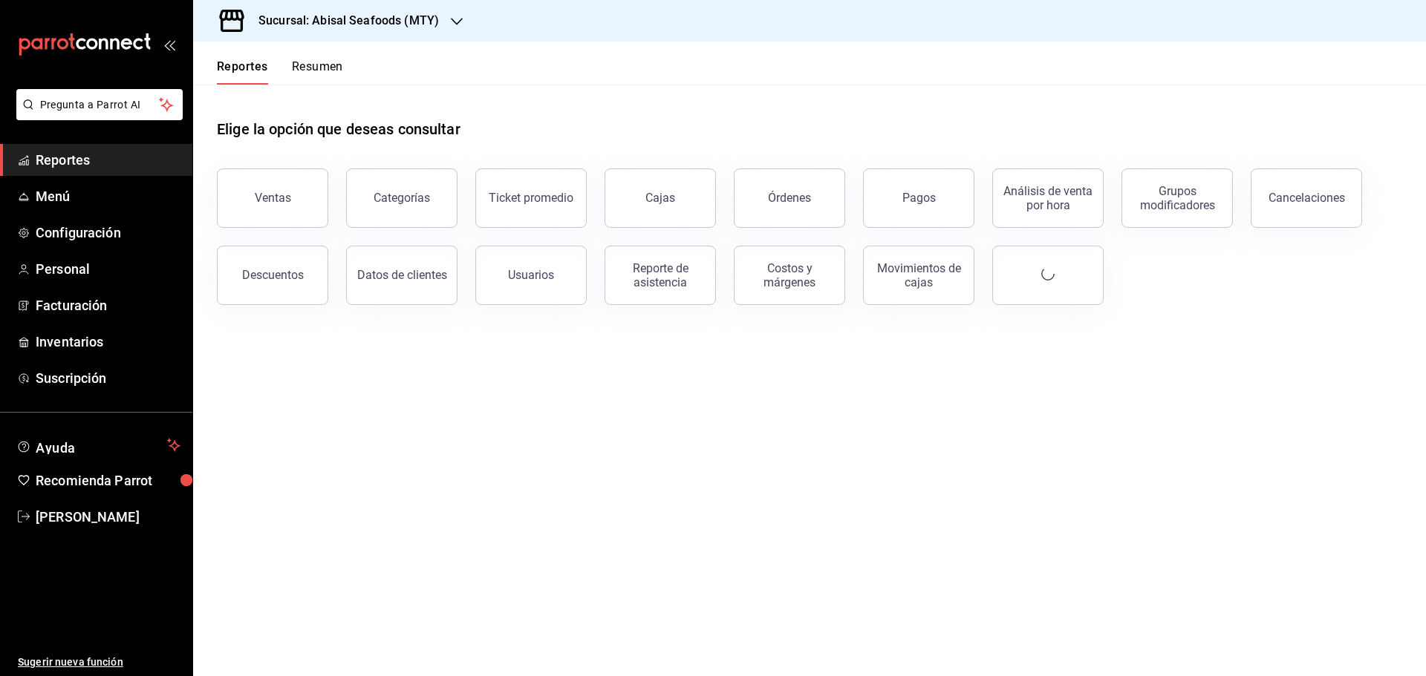
click at [394, 25] on h3 "Sucursal: Abisal Seafoods (MTY)" at bounding box center [343, 21] width 192 height 18
click at [261, 127] on div "Deep" at bounding box center [304, 131] width 199 height 16
click at [365, 17] on div "Sucursal: Deep" at bounding box center [287, 21] width 165 height 42
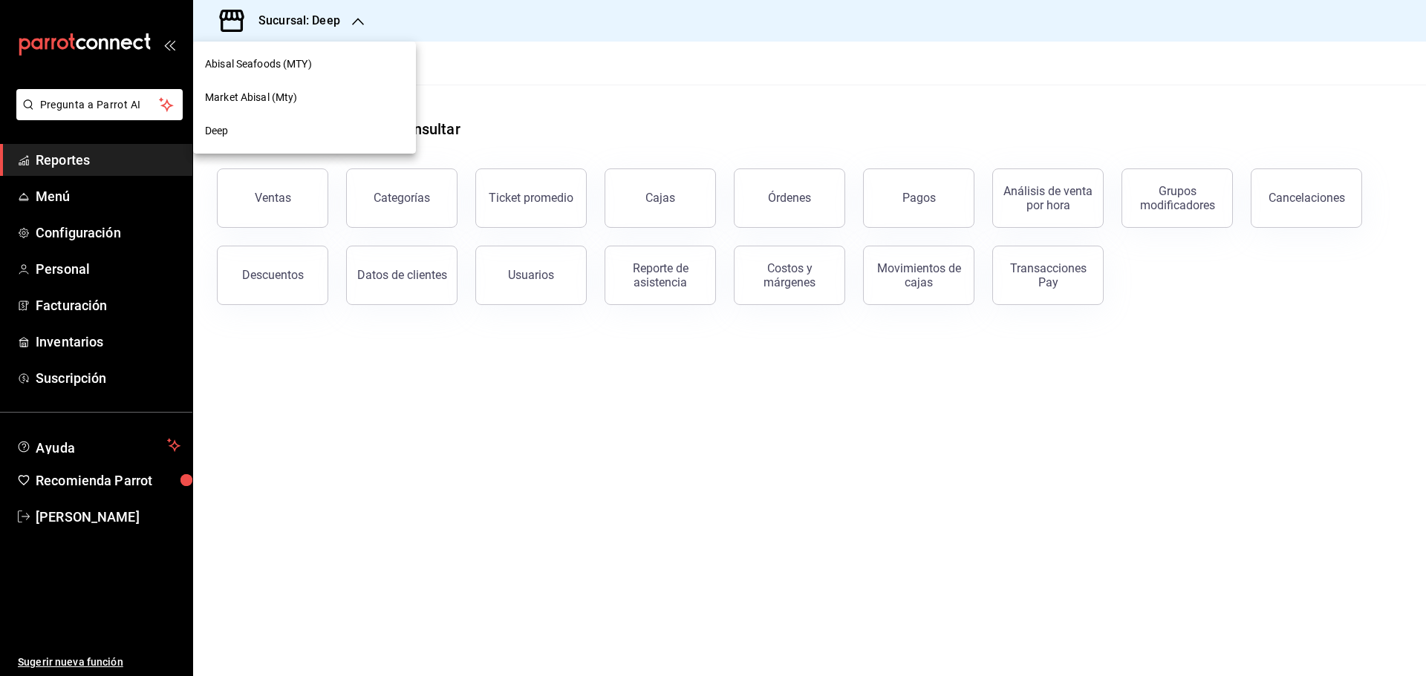
click at [299, 97] on div "Market Abisal (Mty)" at bounding box center [304, 98] width 199 height 16
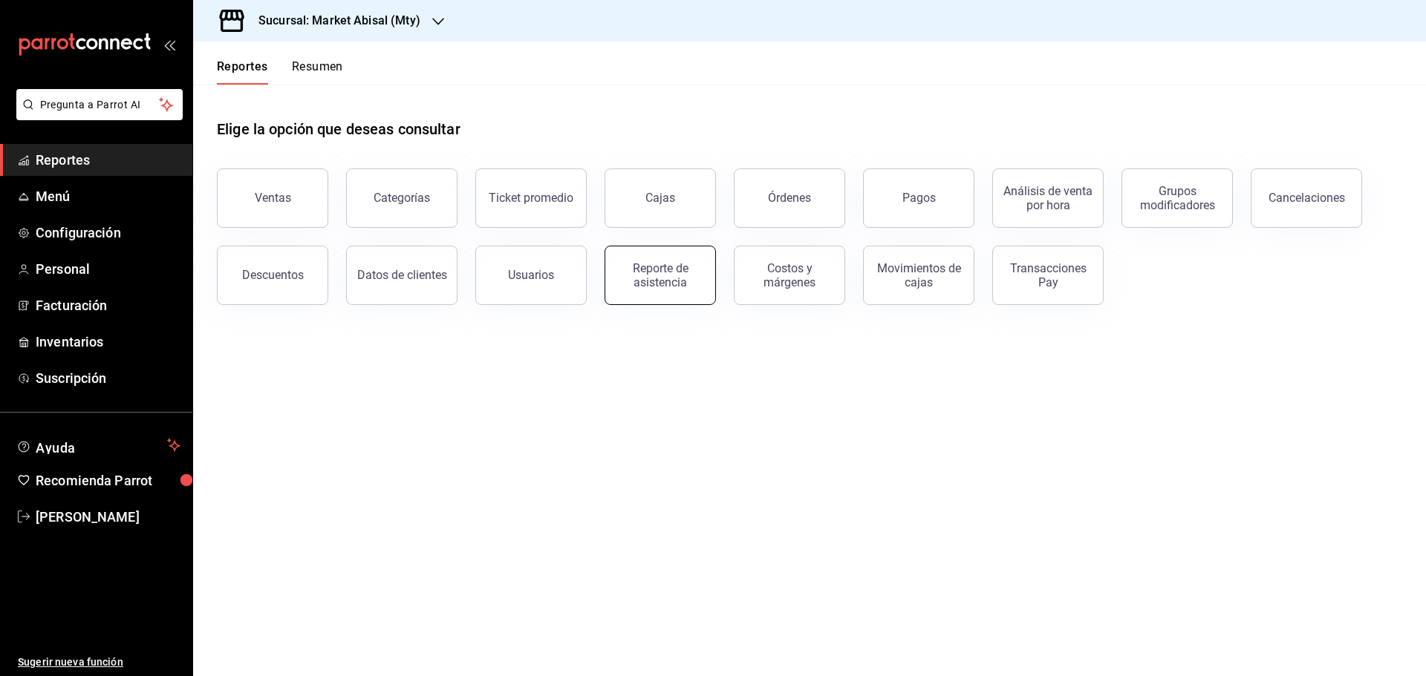
click at [645, 275] on div "Reporte de asistencia" at bounding box center [660, 275] width 92 height 28
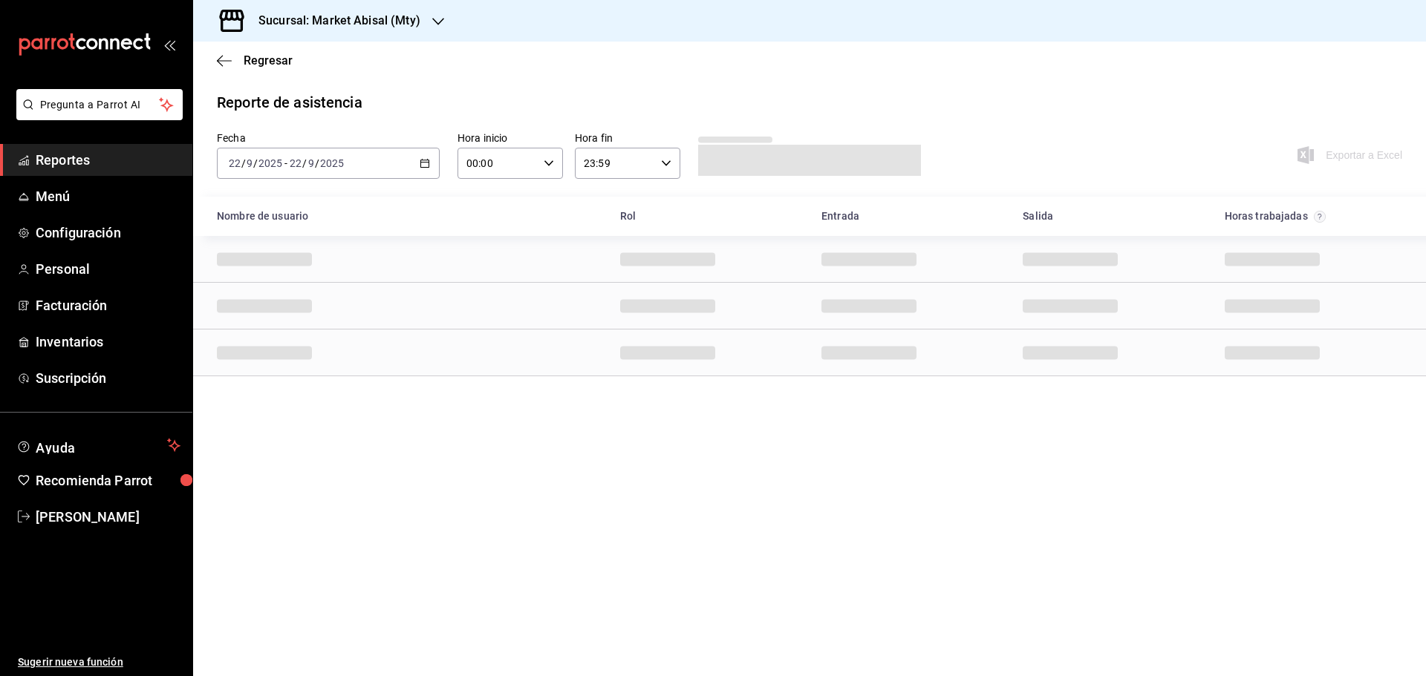
click at [419, 160] on div "[DATE] [DATE] - [DATE] [DATE]" at bounding box center [328, 163] width 223 height 31
click at [325, 369] on span "Rango de fechas" at bounding box center [286, 376] width 115 height 16
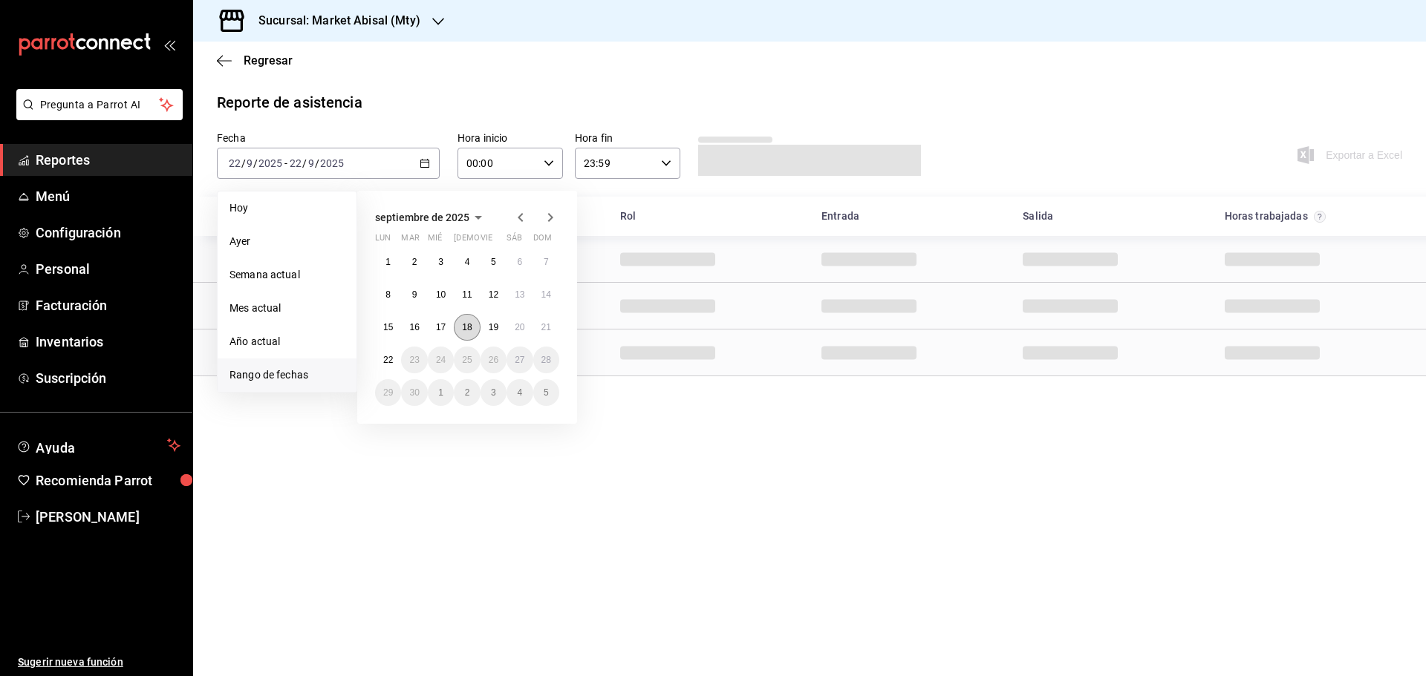
click at [470, 328] on abbr "18" at bounding box center [467, 327] width 10 height 10
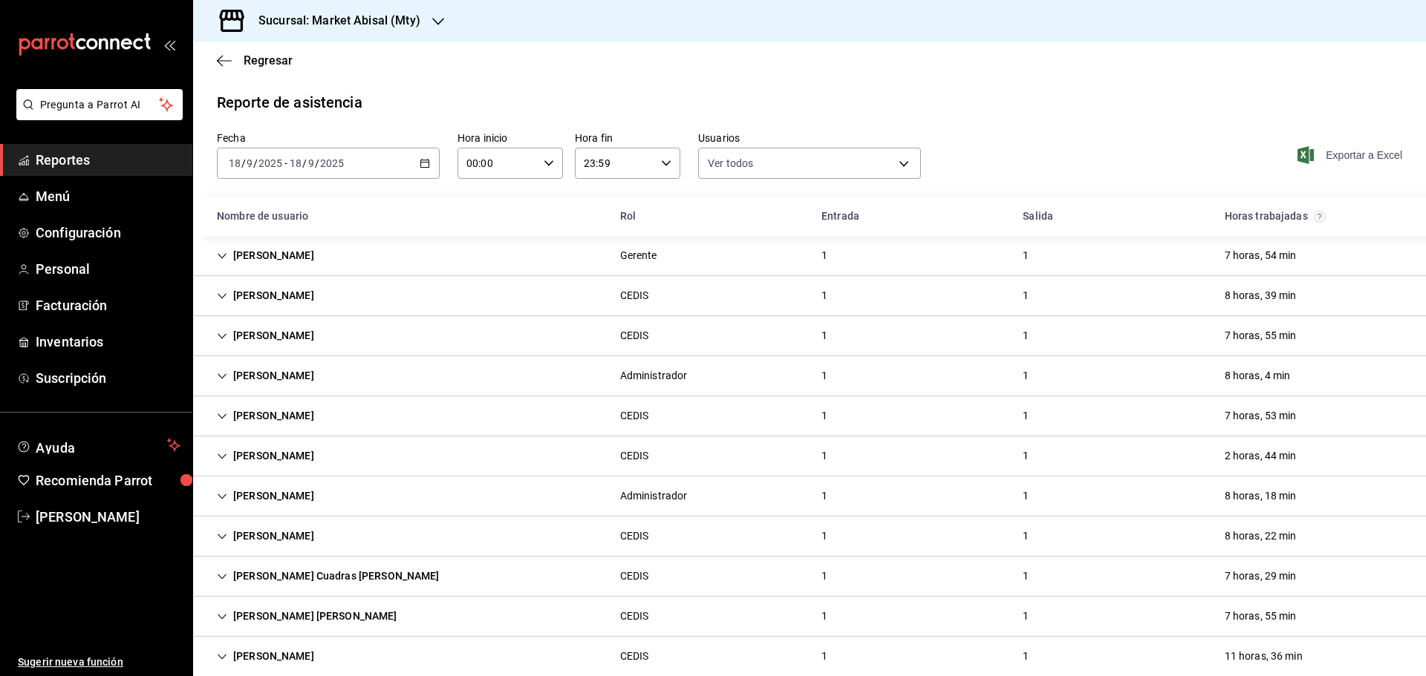
click at [1318, 157] on span "Exportar a Excel" at bounding box center [1351, 155] width 102 height 18
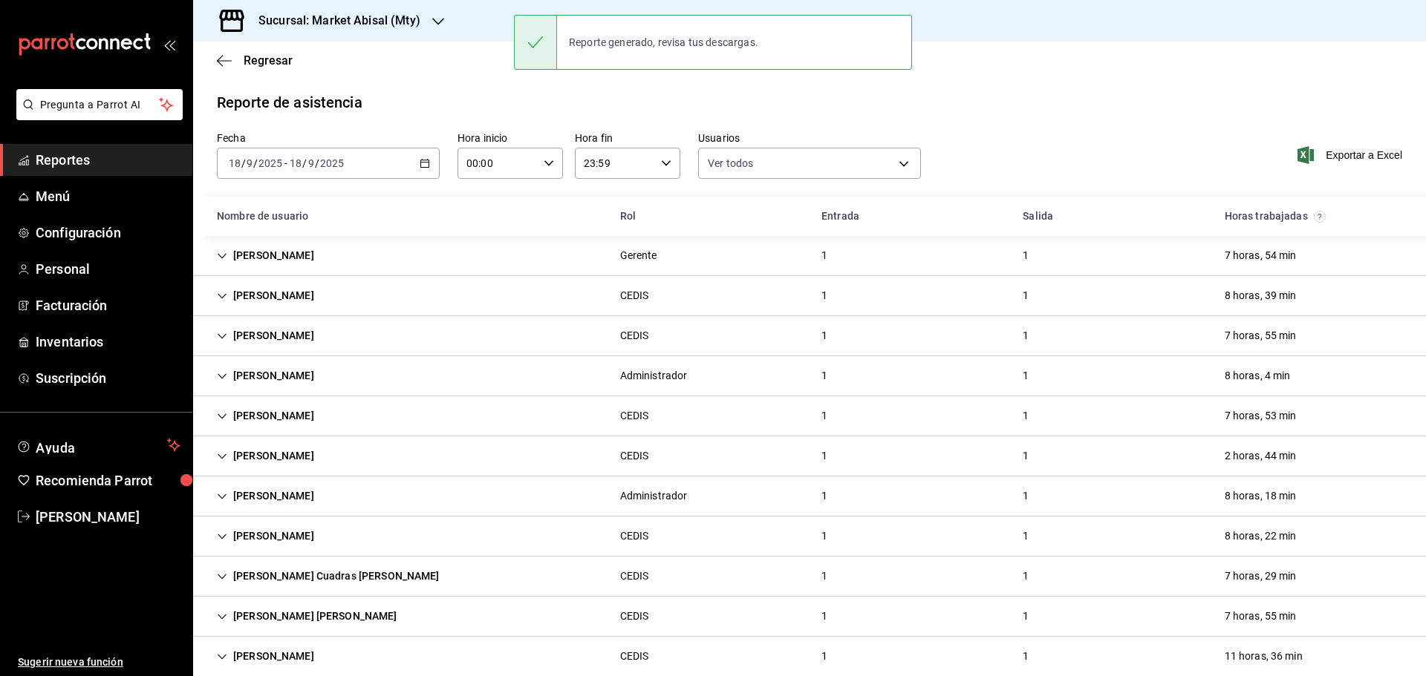
click at [417, 158] on div "[DATE] [DATE] - [DATE] [DATE]" at bounding box center [328, 163] width 223 height 31
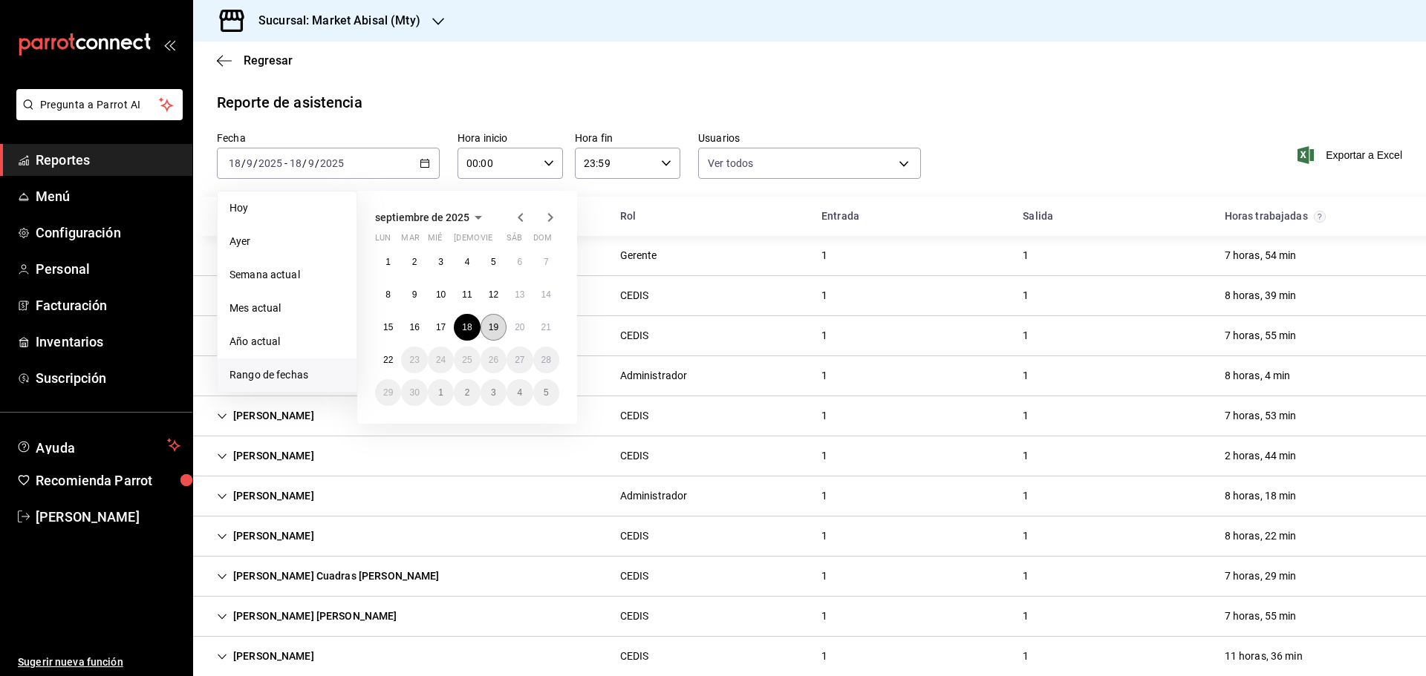
click at [498, 330] on abbr "19" at bounding box center [494, 327] width 10 height 10
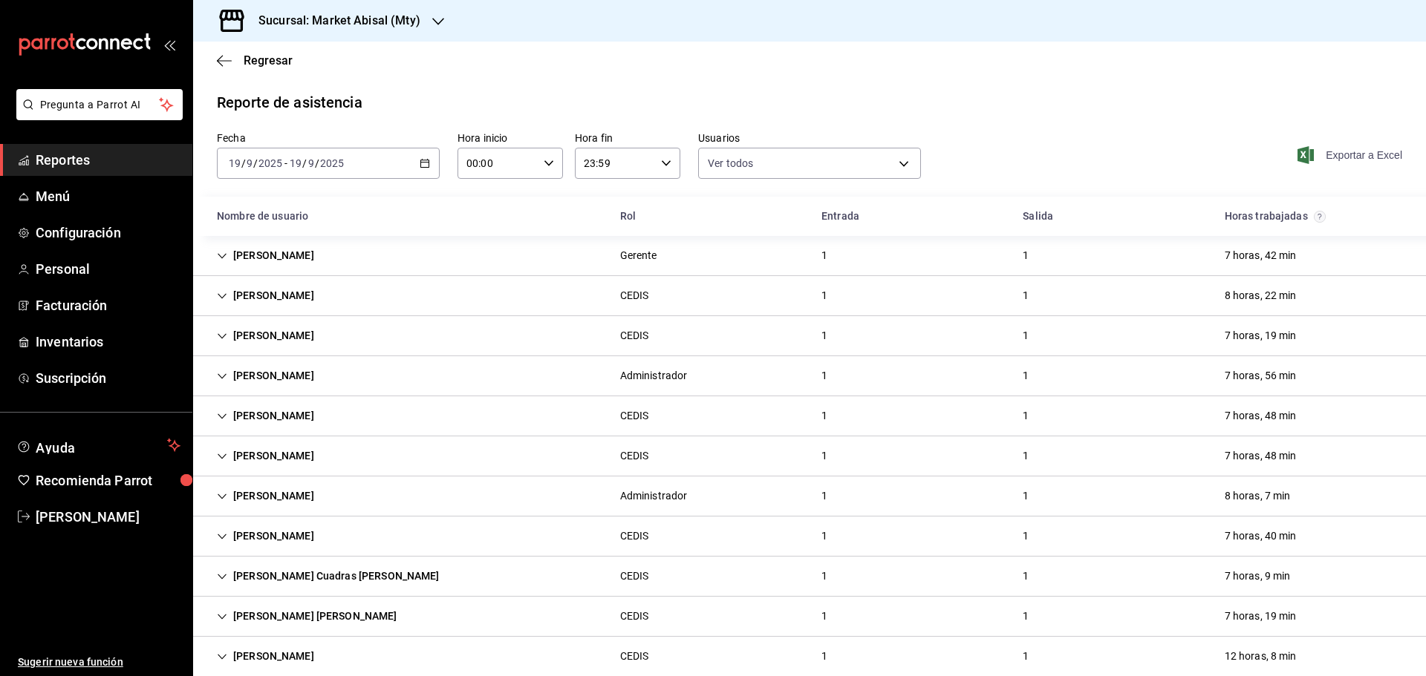
click at [1351, 153] on span "Exportar a Excel" at bounding box center [1351, 155] width 102 height 18
click at [412, 161] on div "[DATE] [DATE] - [DATE] [DATE]" at bounding box center [328, 163] width 223 height 31
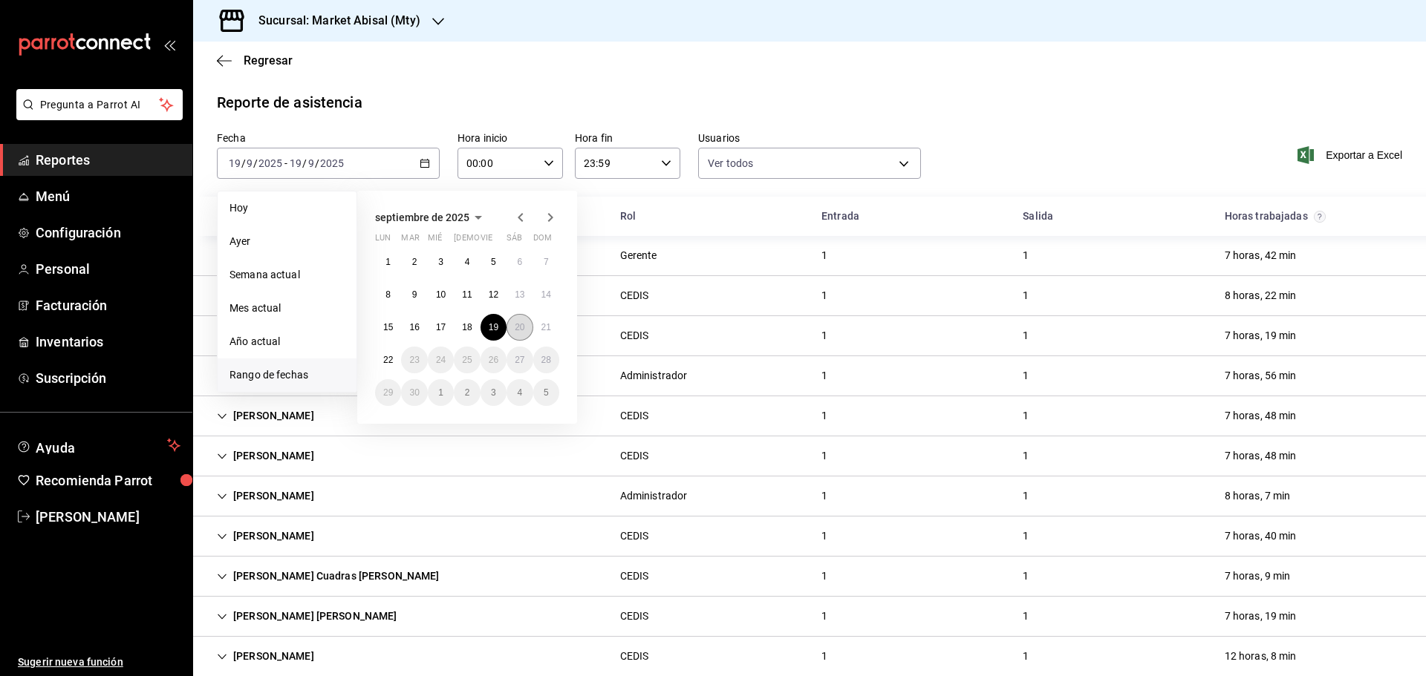
click at [517, 335] on button "20" at bounding box center [519, 327] width 26 height 27
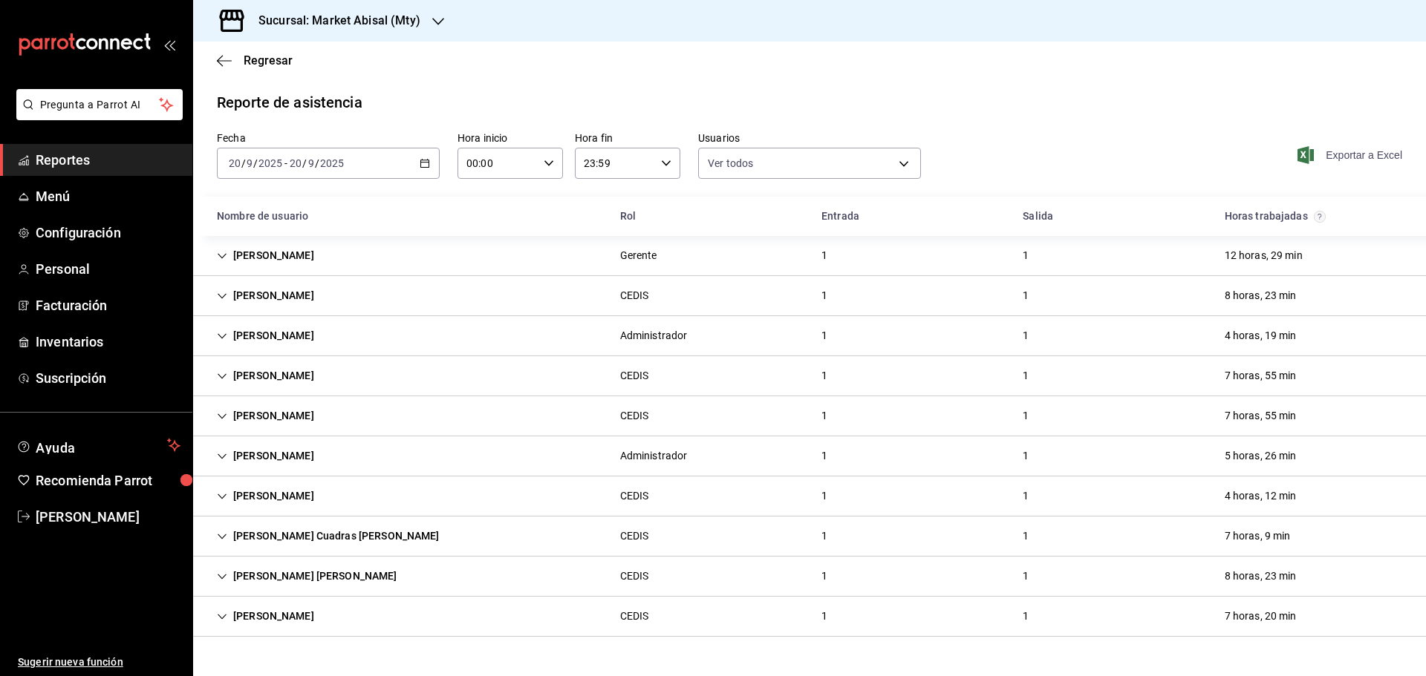
click at [1316, 151] on span "Exportar a Excel" at bounding box center [1351, 155] width 102 height 18
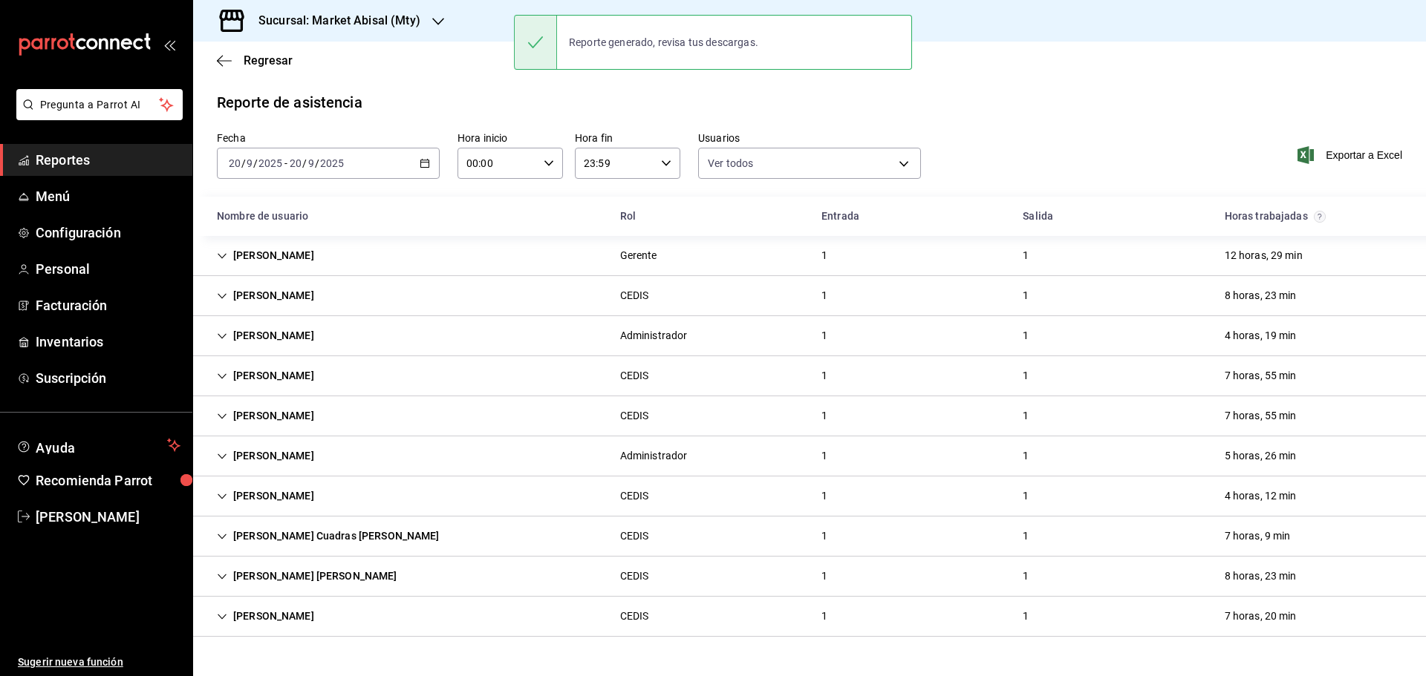
drag, startPoint x: 120, startPoint y: 166, endPoint x: 135, endPoint y: 154, distance: 19.5
click at [120, 166] on span "Reportes" at bounding box center [108, 160] width 145 height 20
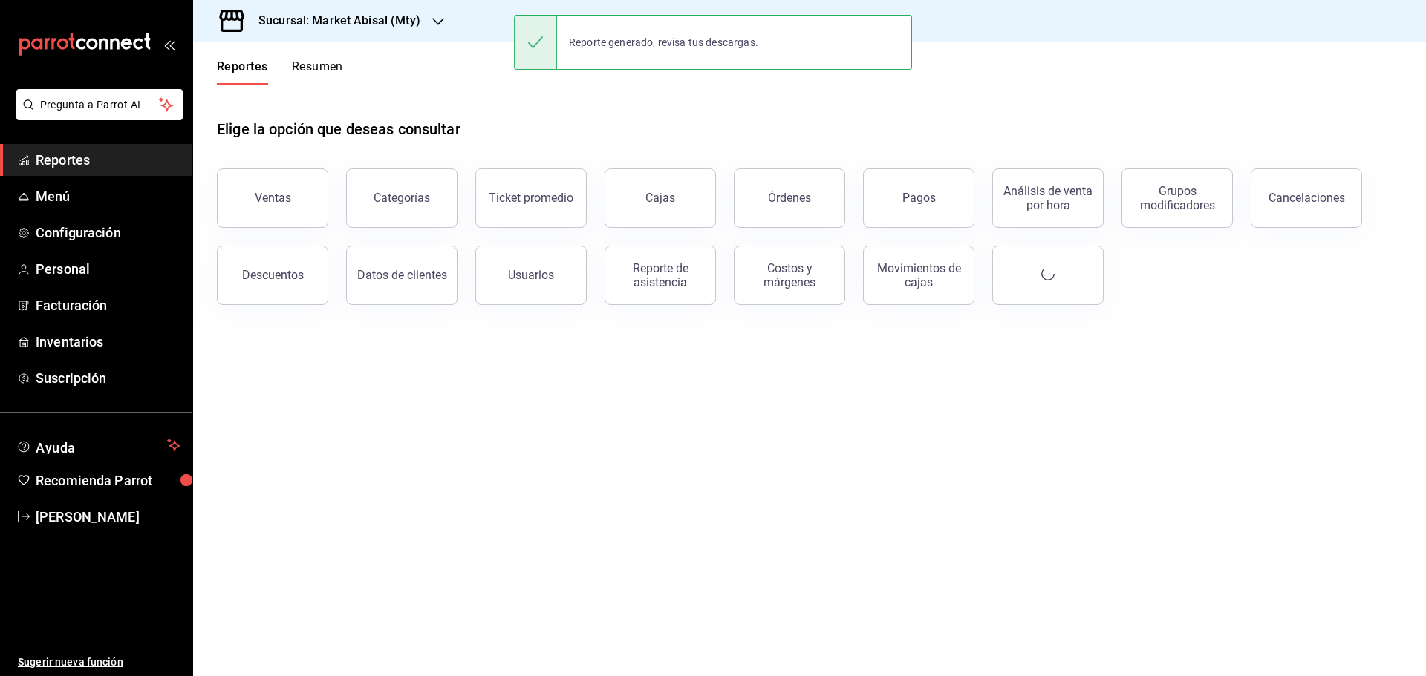
click at [376, 25] on h3 "Sucursal: Market Abisal (Mty)" at bounding box center [334, 21] width 174 height 18
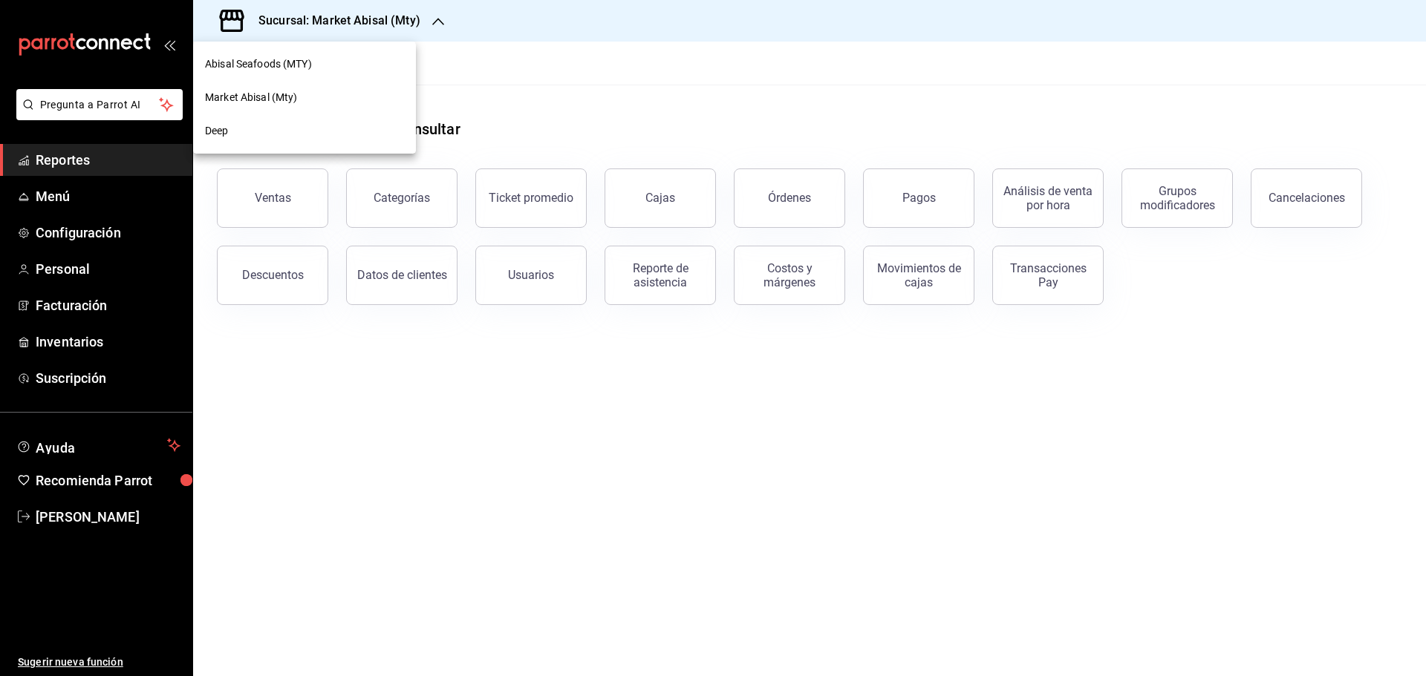
click at [261, 126] on div "Deep" at bounding box center [304, 131] width 199 height 16
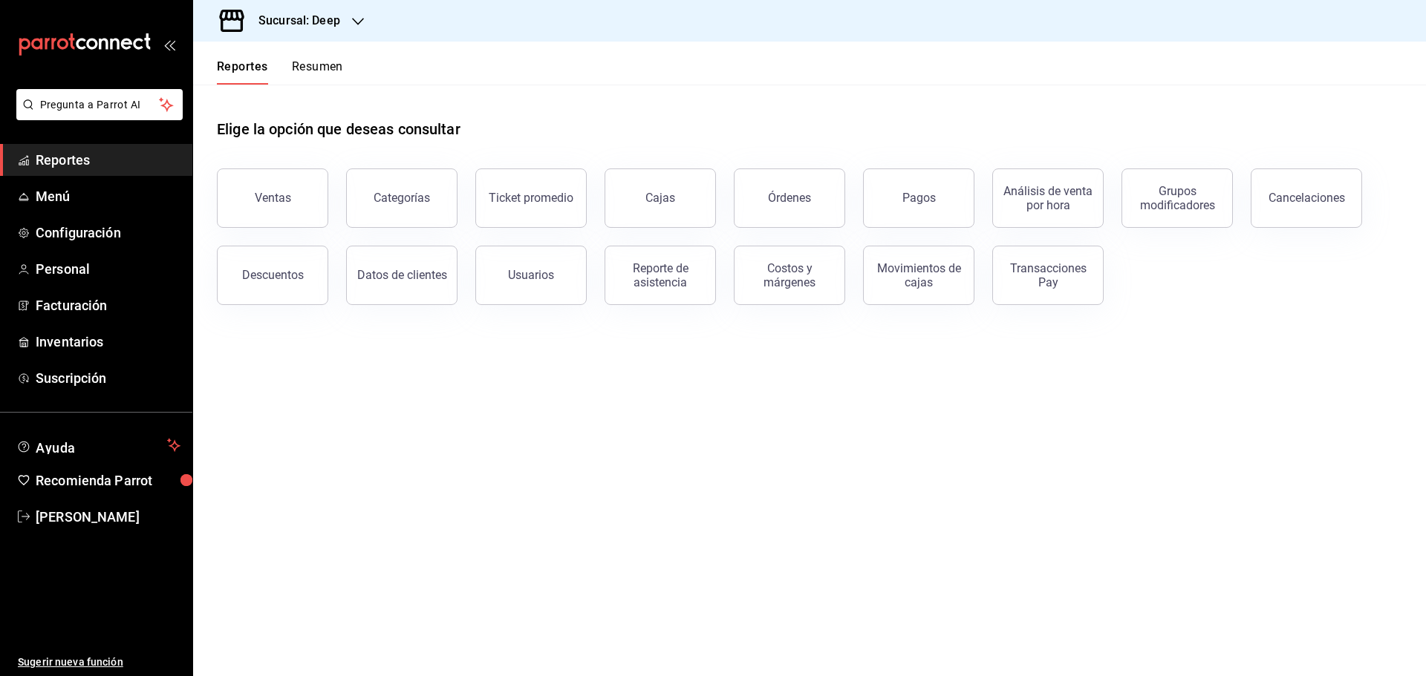
click at [132, 150] on link "Reportes" at bounding box center [96, 160] width 192 height 32
click at [633, 275] on div "Reporte de asistencia" at bounding box center [660, 275] width 92 height 28
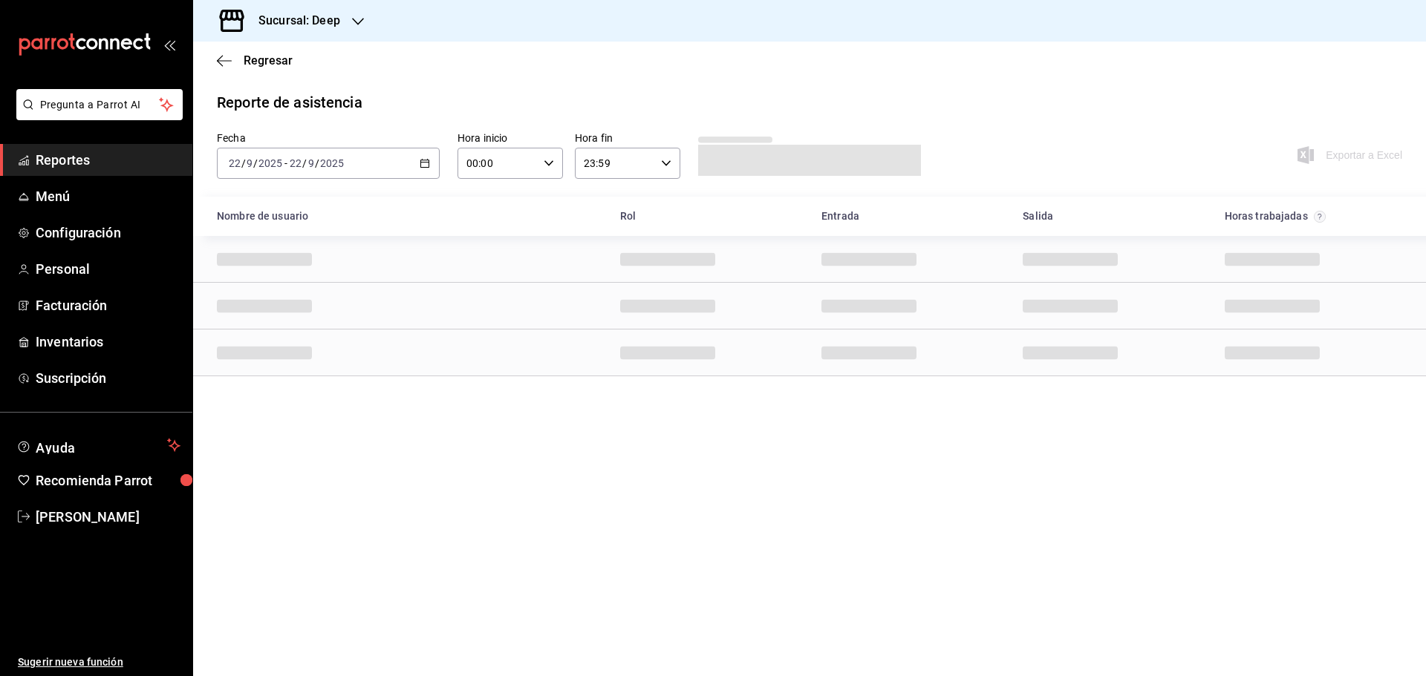
click at [426, 158] on icon "button" at bounding box center [425, 163] width 10 height 10
click at [292, 377] on span "Rango de fechas" at bounding box center [286, 376] width 115 height 16
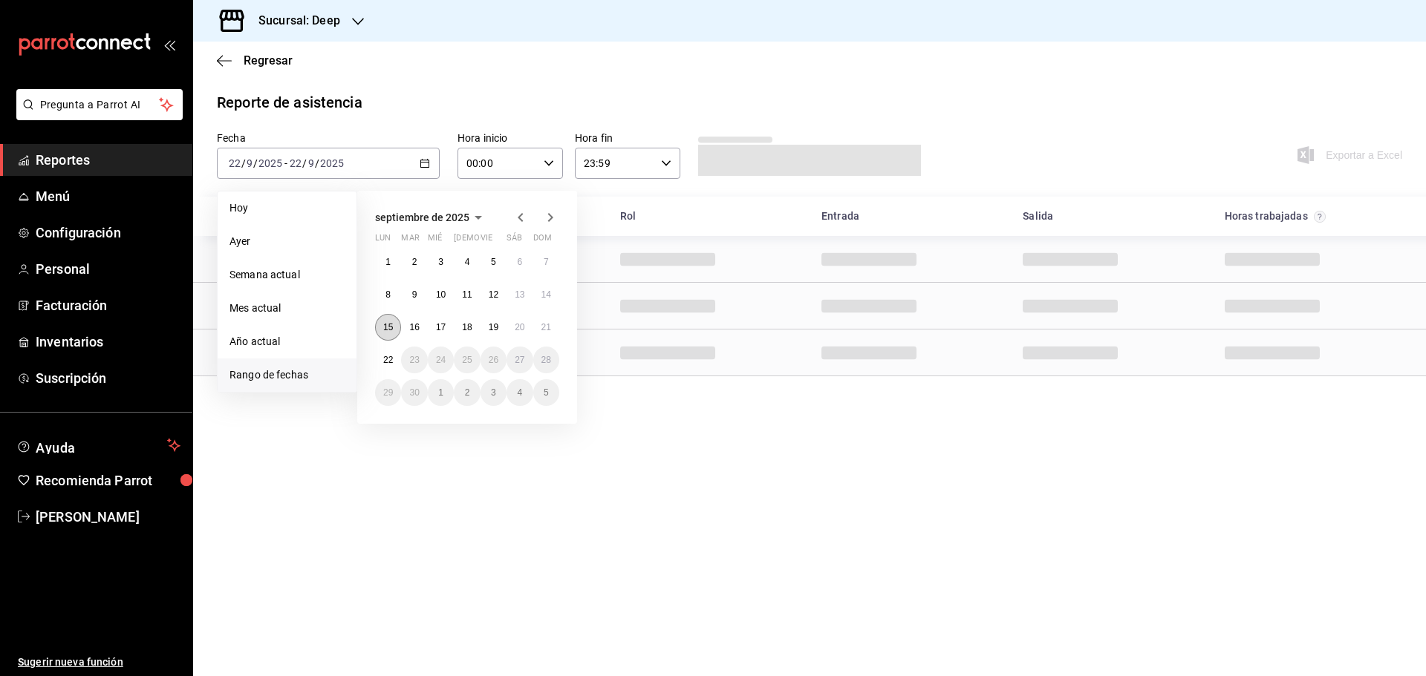
click at [383, 324] on abbr "15" at bounding box center [388, 327] width 10 height 10
click at [543, 329] on abbr "21" at bounding box center [546, 327] width 10 height 10
click at [543, 329] on div "Row" at bounding box center [809, 306] width 1233 height 47
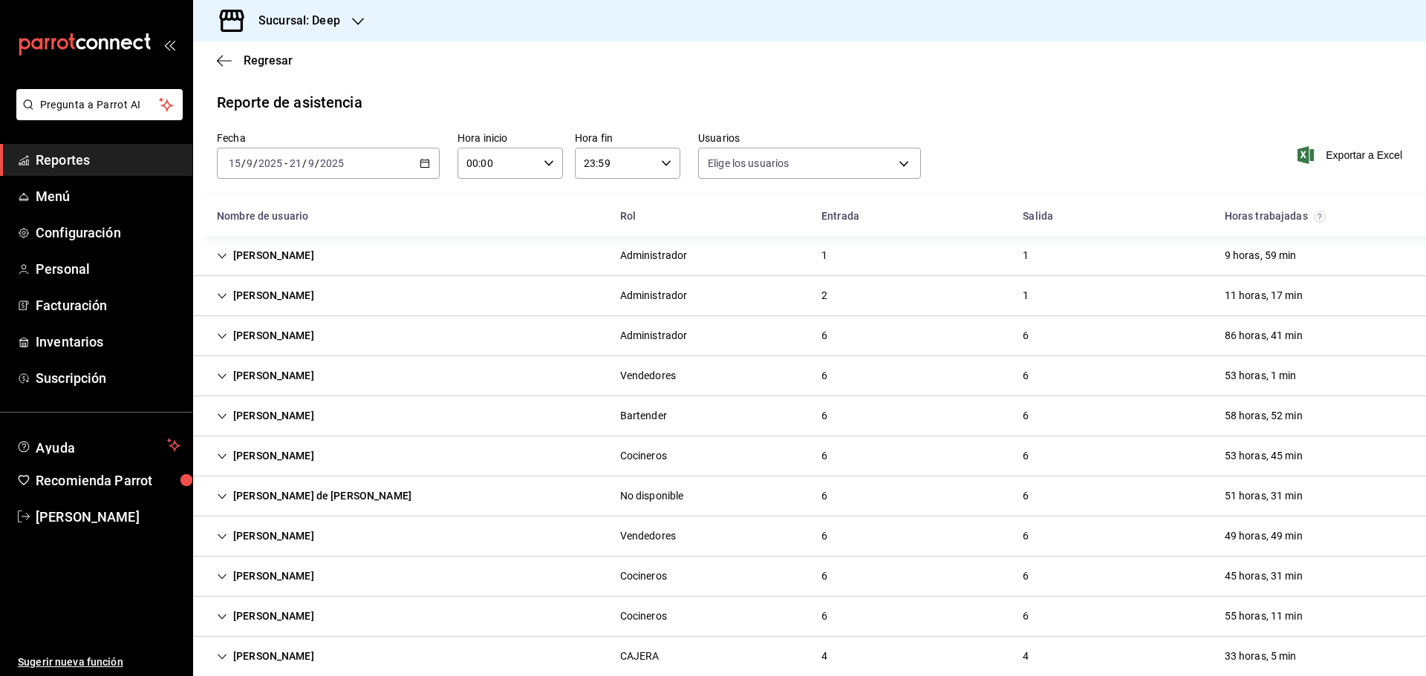
type input "306a98c0-6940-4e4e-933e-54fb4acd2f42,aba5c89c-da41-46ab-b552-a3a7bb8addf1,79cd7…"
click at [1328, 154] on span "Exportar a Excel" at bounding box center [1351, 155] width 102 height 18
